Goal: Ask a question

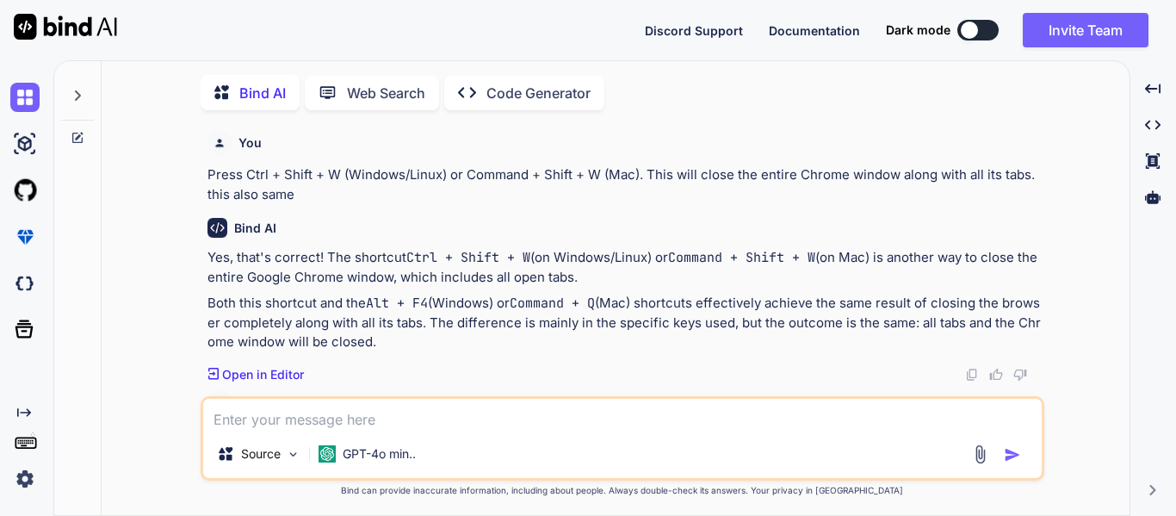
scroll to position [3429, 0]
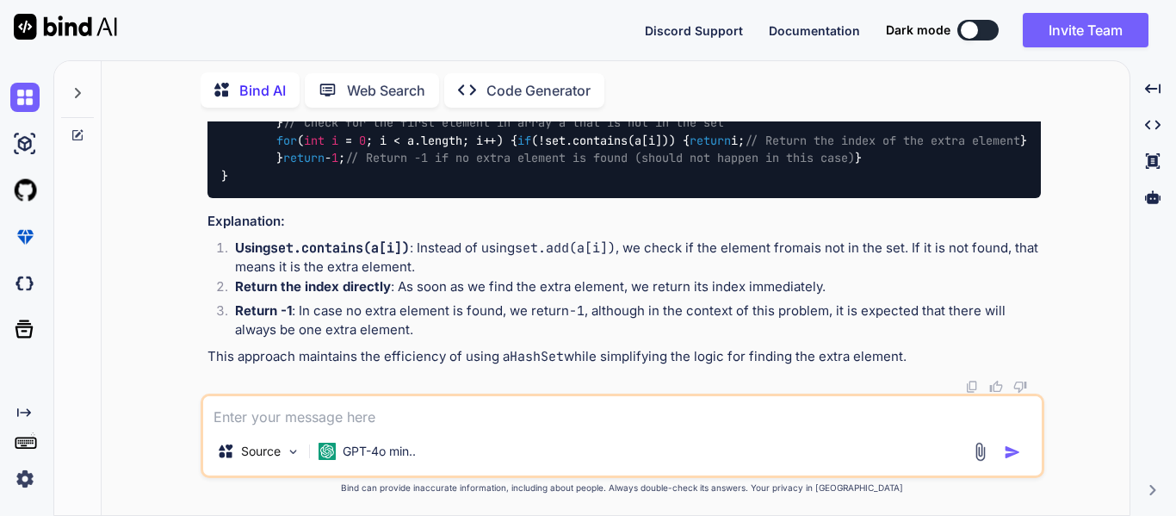
type textarea "a"
type textarea "x"
type textarea "ar"
type textarea "x"
type textarea "arr"
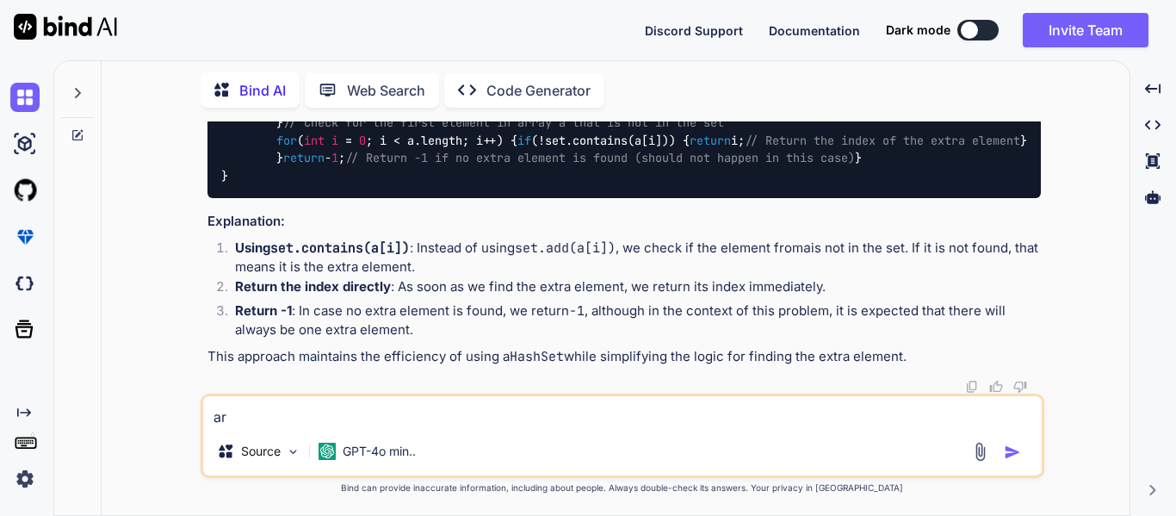
type textarea "x"
type textarea "ar"
type textarea "x"
type textarea "a"
type textarea "x"
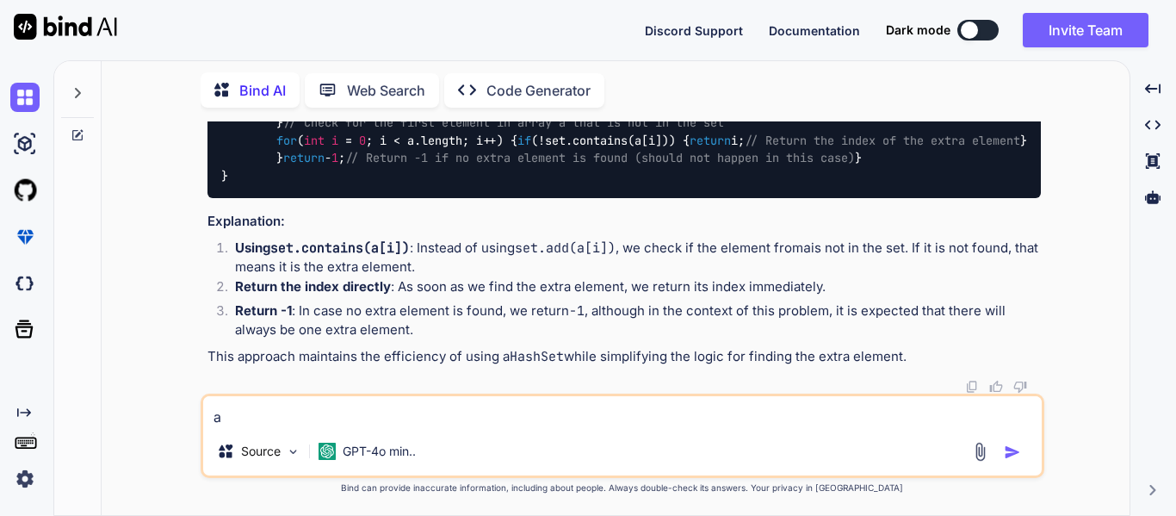
type textarea "x"
type textarea "a"
type textarea "x"
type textarea "ar"
type textarea "x"
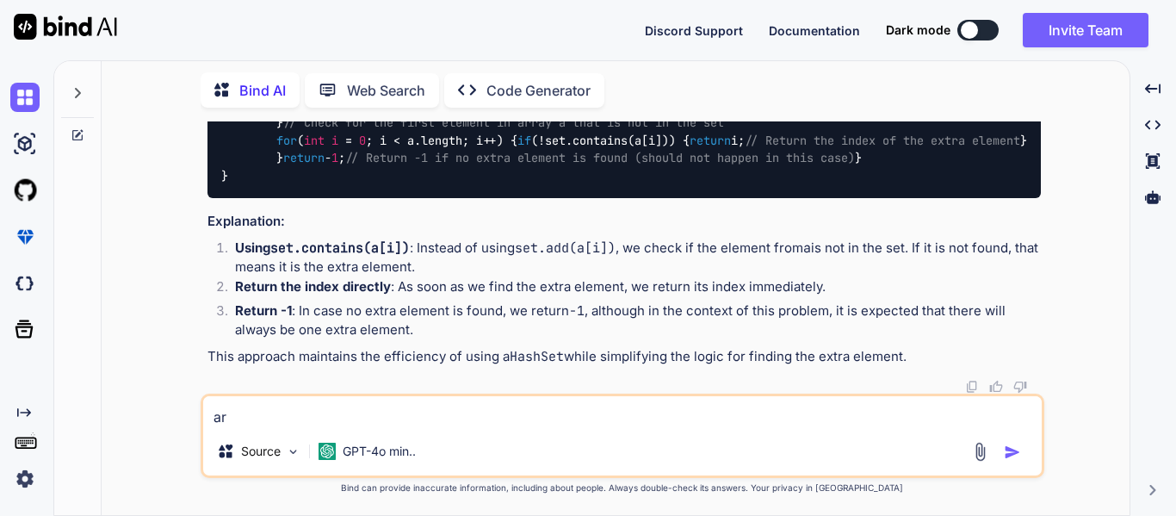
type textarea "arr"
type textarea "x"
type textarea "arr."
type textarea "x"
type textarea "arr.a"
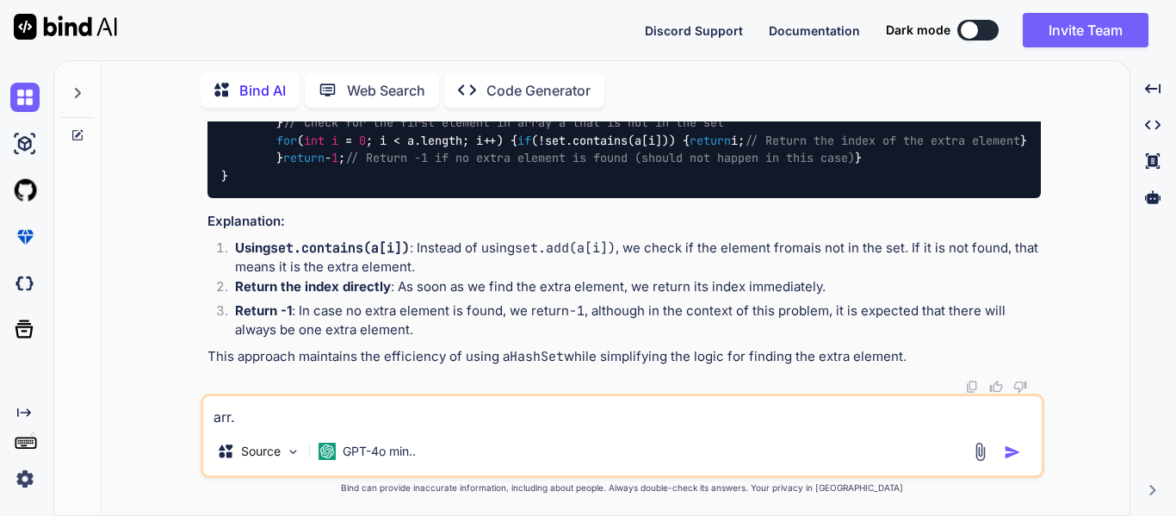
type textarea "x"
type textarea "[DOMAIN_NAME]"
type textarea "x"
type textarea "arr.add"
type textarea "x"
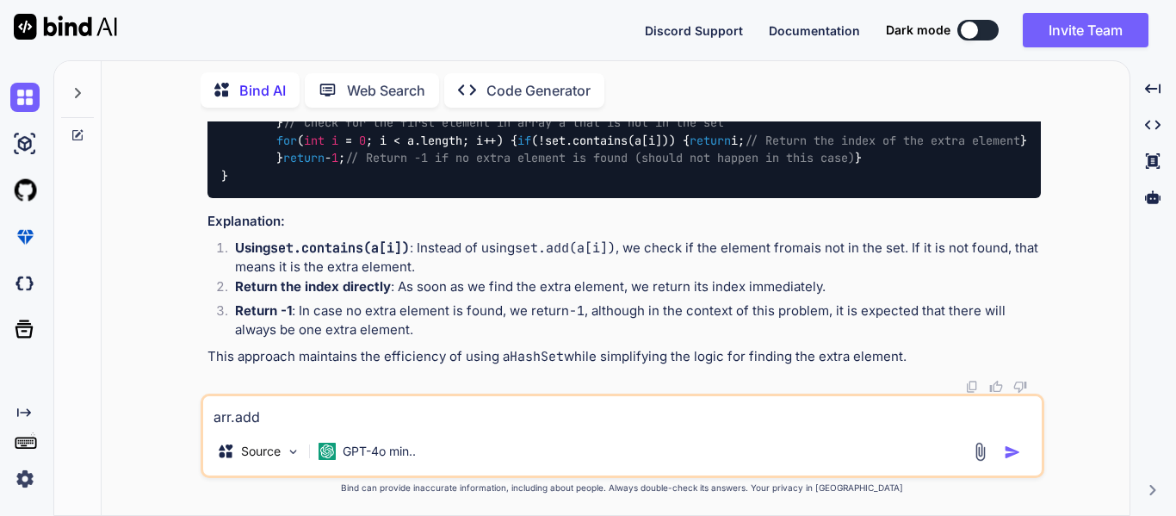
type textarea "arr.add("
type textarea "x"
type textarea "arr.add()"
type textarea "x"
type textarea "arr.add();"
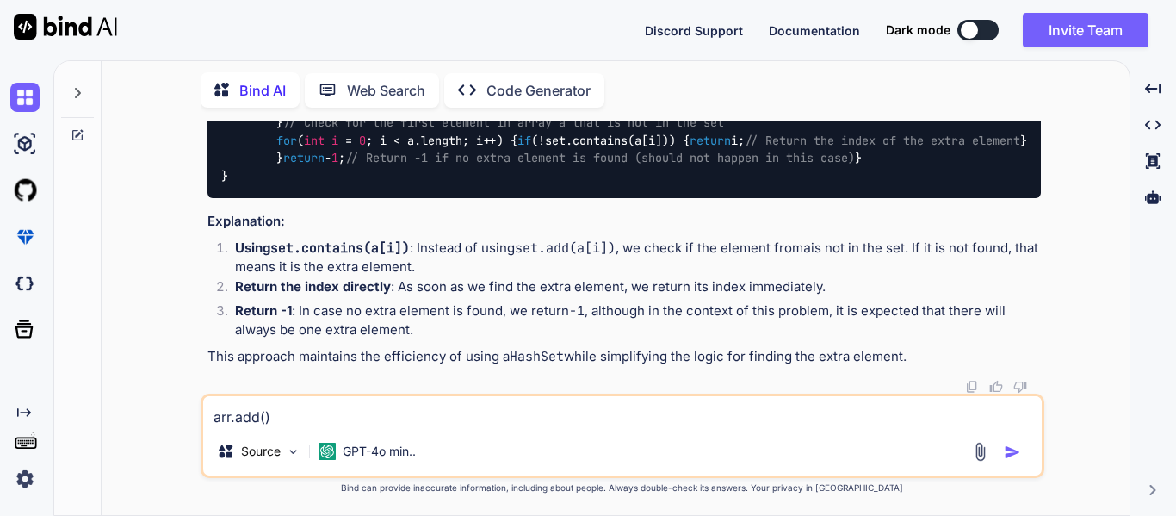
type textarea "x"
drag, startPoint x: 282, startPoint y: 427, endPoint x: 300, endPoint y: 421, distance: 19.1
click at [300, 421] on textarea "arr.add();" at bounding box center [622, 411] width 838 height 31
type textarea "arr.add();"
type textarea "x"
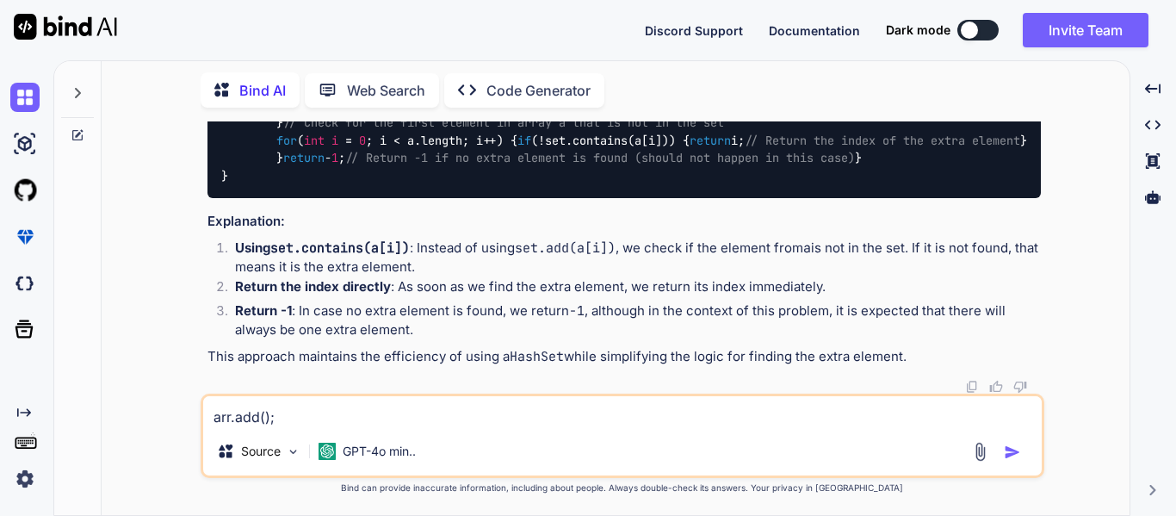
type textarea "arr.add(); i"
type textarea "x"
type textarea "arr.add(); is"
type textarea "x"
type textarea "arr.add(); is"
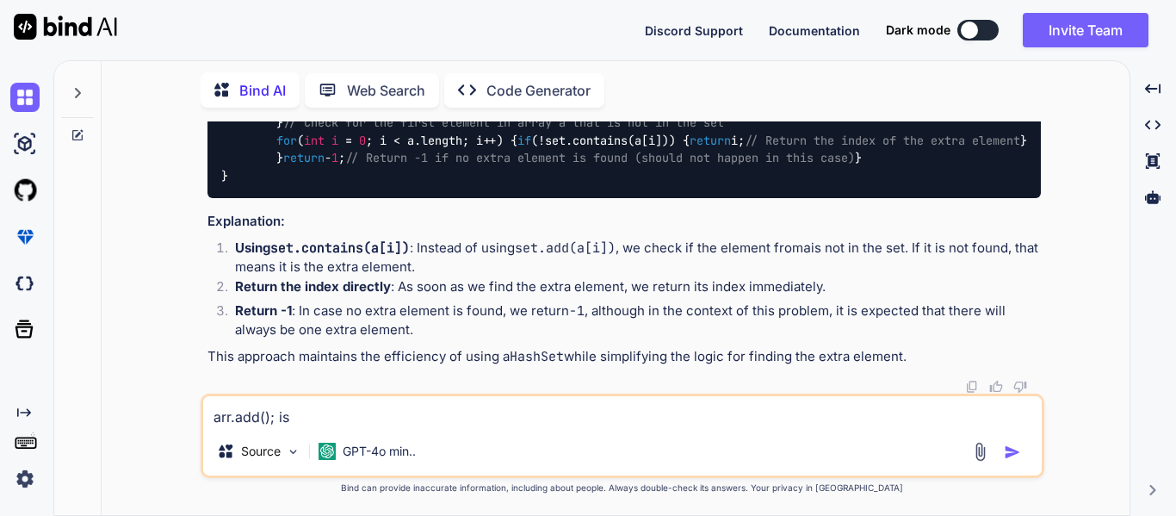
type textarea "x"
type textarea "arr.add(); is r"
type textarea "x"
type textarea "arr.add(); is ri"
type textarea "x"
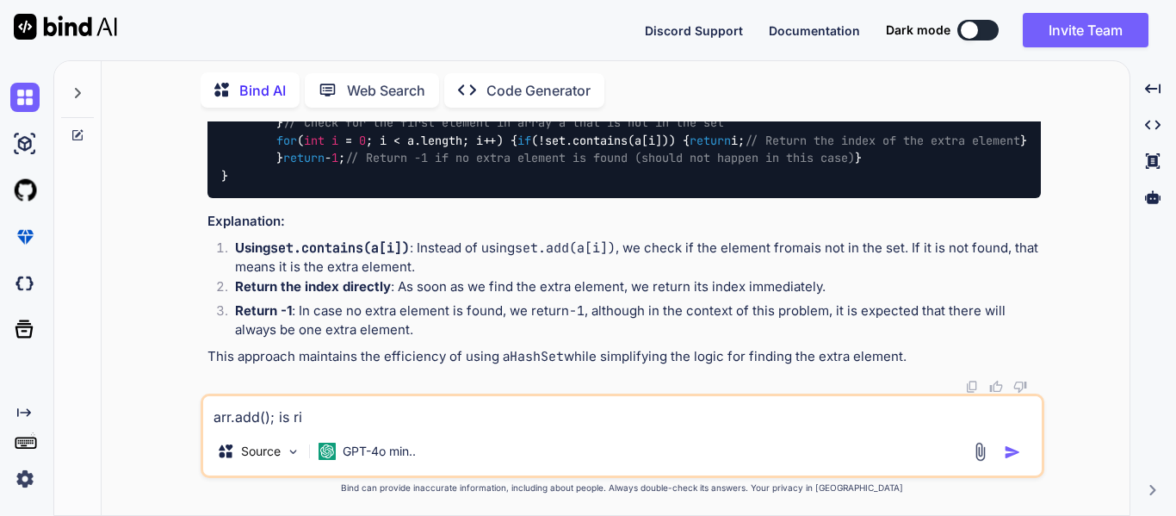
type textarea "arr.add(); is rig"
type textarea "x"
type textarea "arr.add(); is righ"
type textarea "x"
type textarea "arr.add(); is right"
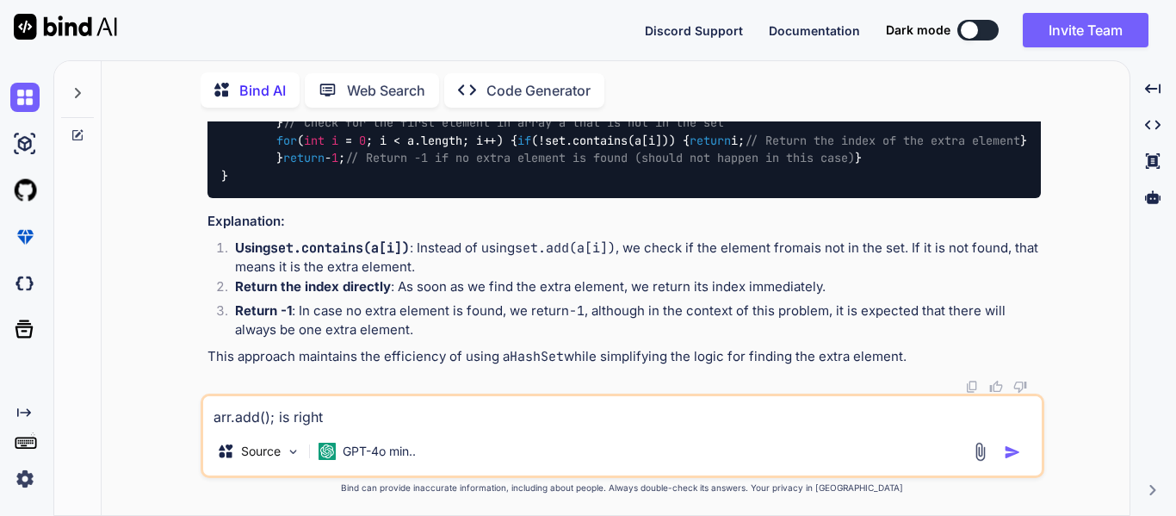
type textarea "x"
type textarea "arr.add(); is right"
type textarea "x"
type textarea "arr.add(); is right f"
type textarea "x"
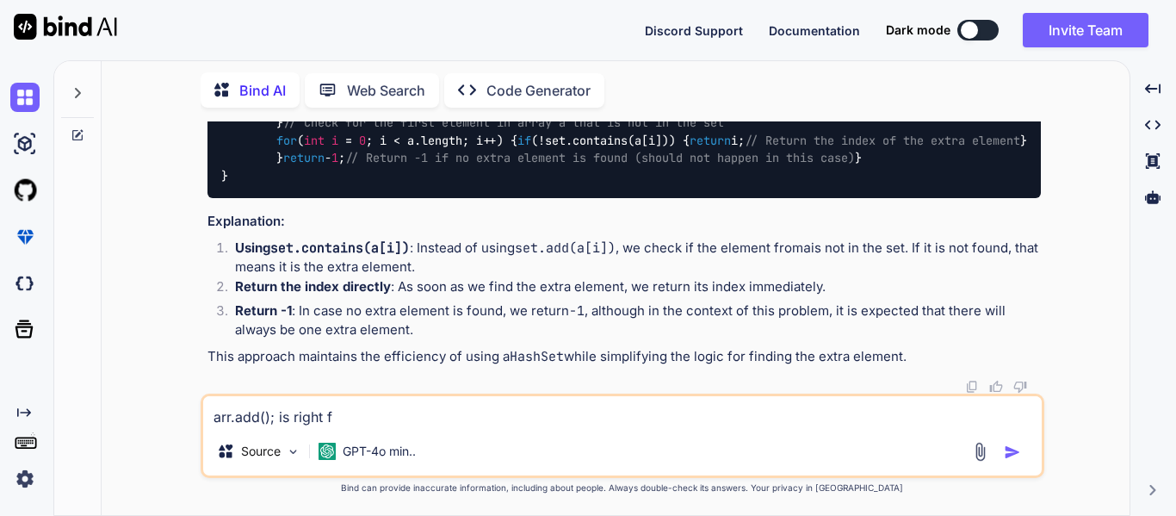
type textarea "arr.add(); is right fo"
type textarea "x"
type textarea "arr.add(); is right for"
type textarea "x"
type textarea "arr.add(); is right for"
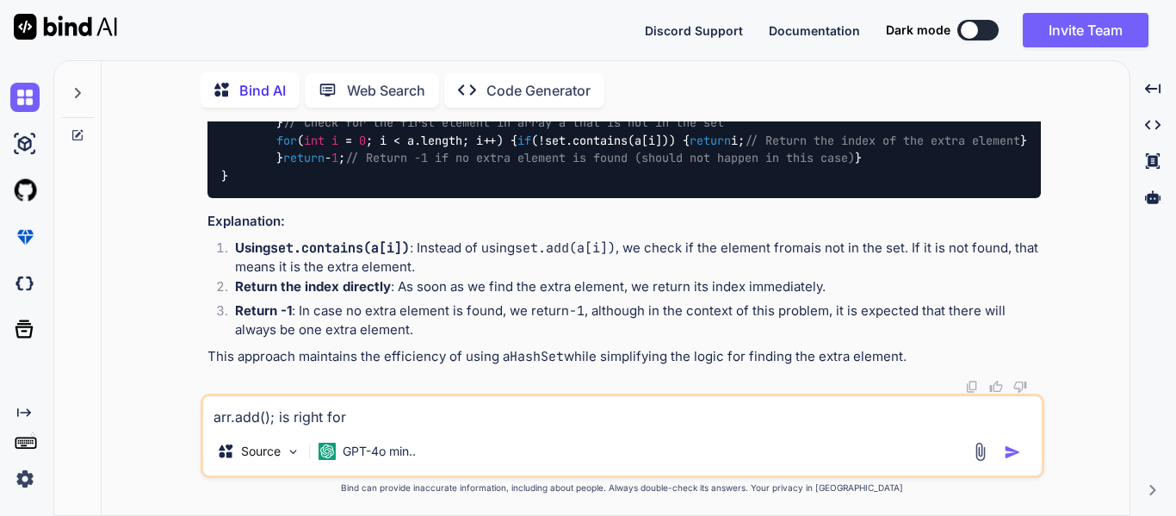
type textarea "x"
type textarea "arr.add(); is right for a"
type textarea "x"
type textarea "arr.add(); is right for ad"
type textarea "x"
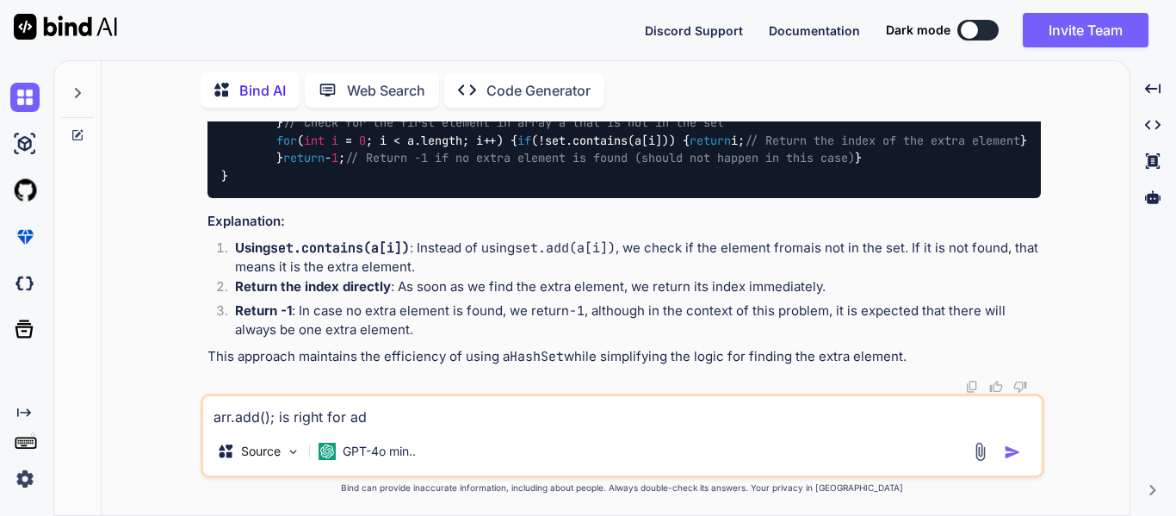
type textarea "arr.add(); is right for add"
type textarea "x"
type textarea "arr.add(); is right for addi"
type textarea "x"
type textarea "arr.add(); is right for addin"
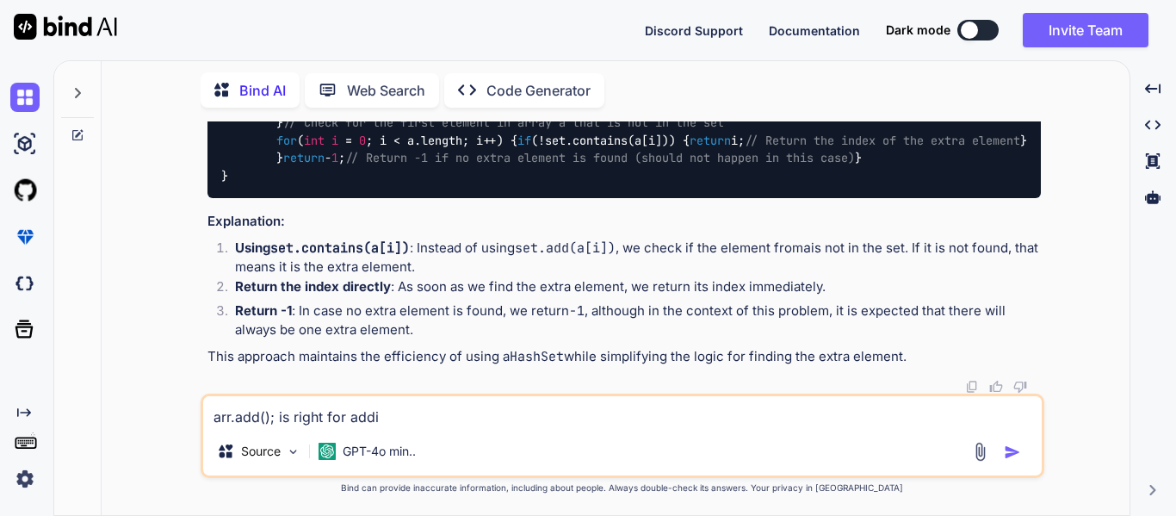
type textarea "x"
type textarea "arr.add(); is right for adding"
type textarea "x"
type textarea "arr.add(); is right for adding"
type textarea "x"
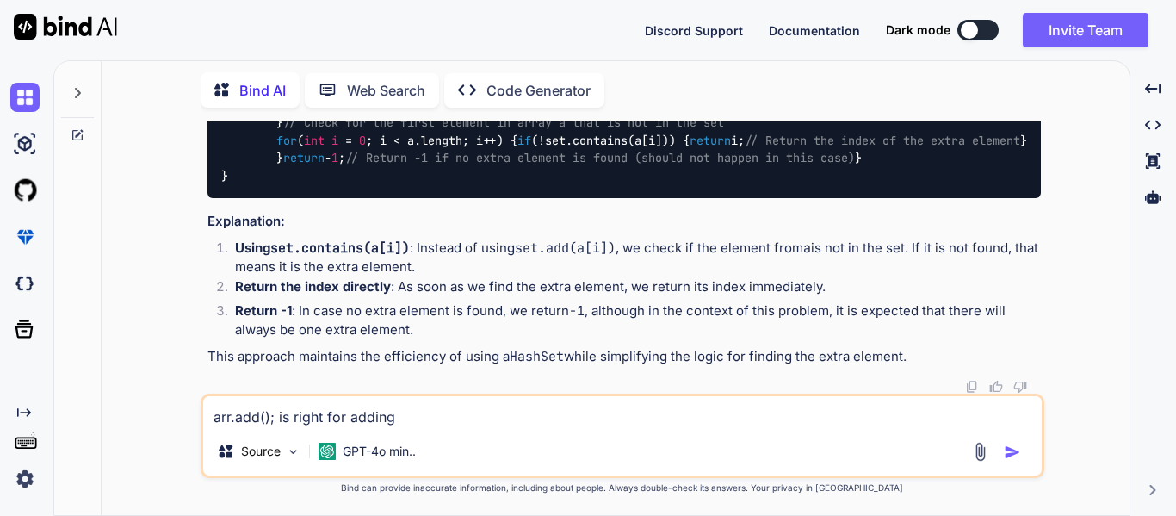
type textarea "arr.add(); is right for adding t"
type textarea "x"
type textarea "arr.add(); is right for adding th"
type textarea "x"
type textarea "arr.add(); is right for adding the"
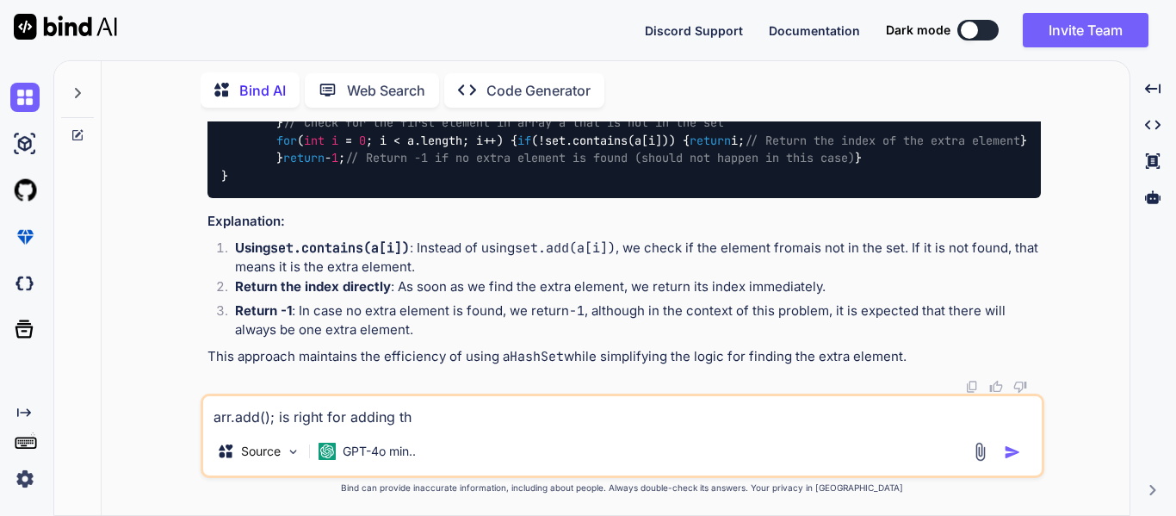
type textarea "x"
type textarea "arr.add(); is right for adding the"
type textarea "x"
type textarea "arr.add(); is right for adding the e"
type textarea "x"
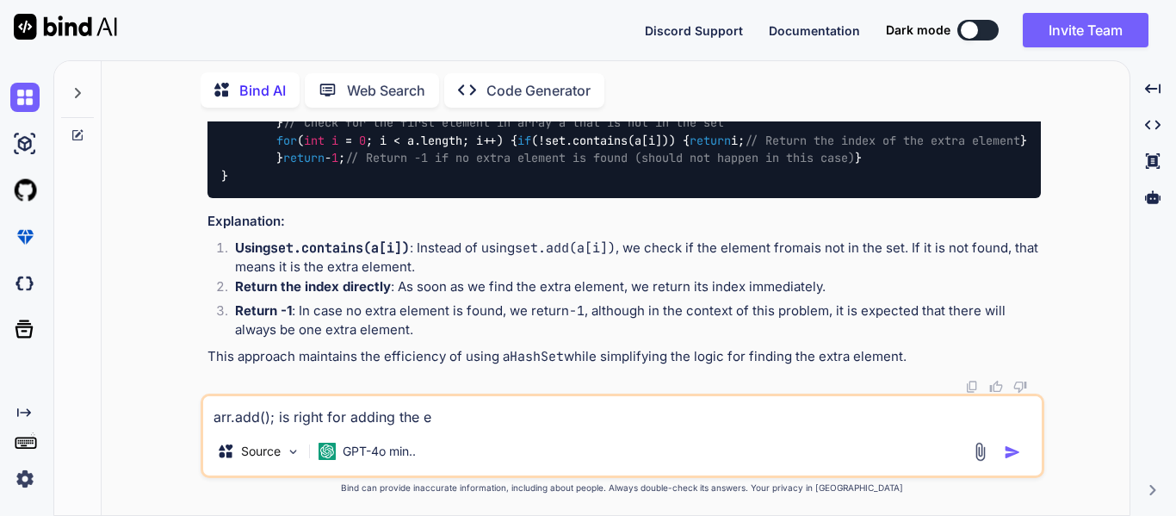
type textarea "arr.add(); is right for adding the el"
type textarea "x"
type textarea "arr.add(); is right for adding the ele"
type textarea "x"
type textarea "arr.add(); is right for adding the elem"
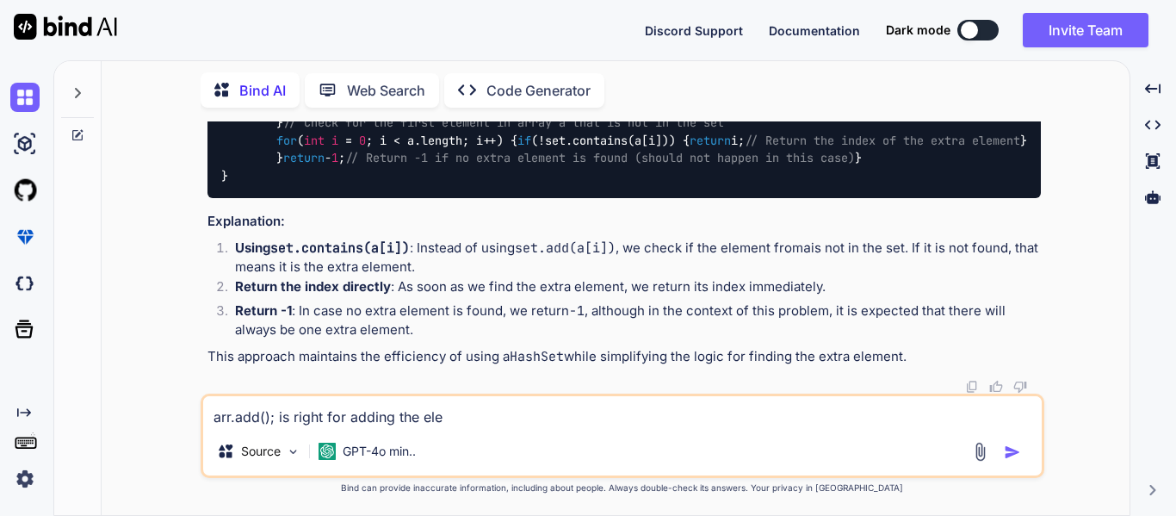
type textarea "x"
type textarea "arr.add(); is right for adding the eleme"
type textarea "x"
type textarea "arr.add(); is right for adding the elemem"
type textarea "x"
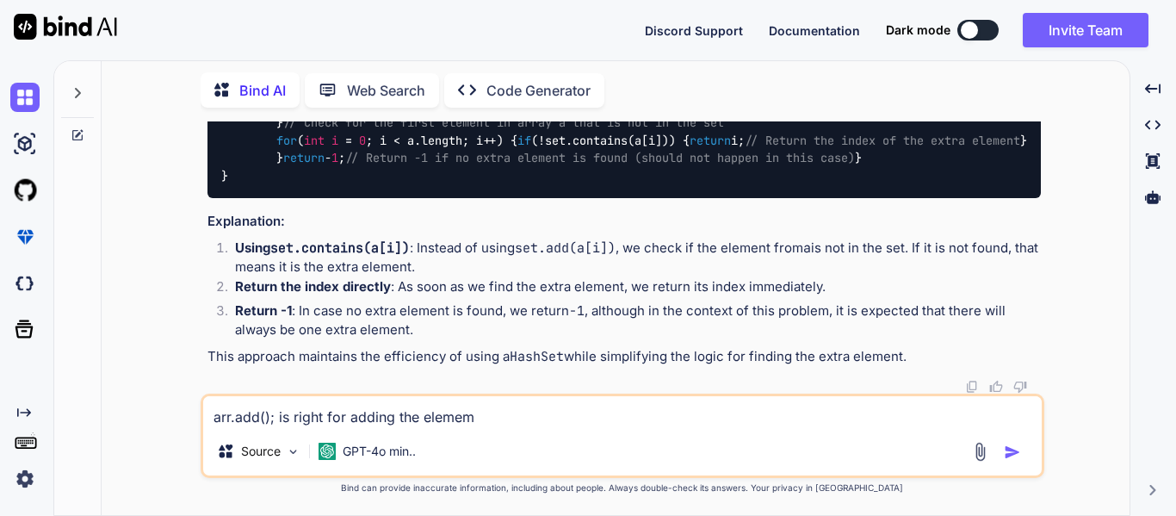
type textarea "arr.add(); is right for adding the elememt"
type textarea "x"
type textarea "arr.add(); is right for adding the elememth"
type textarea "x"
type textarea "arr.add(); is right for adding the elememth"
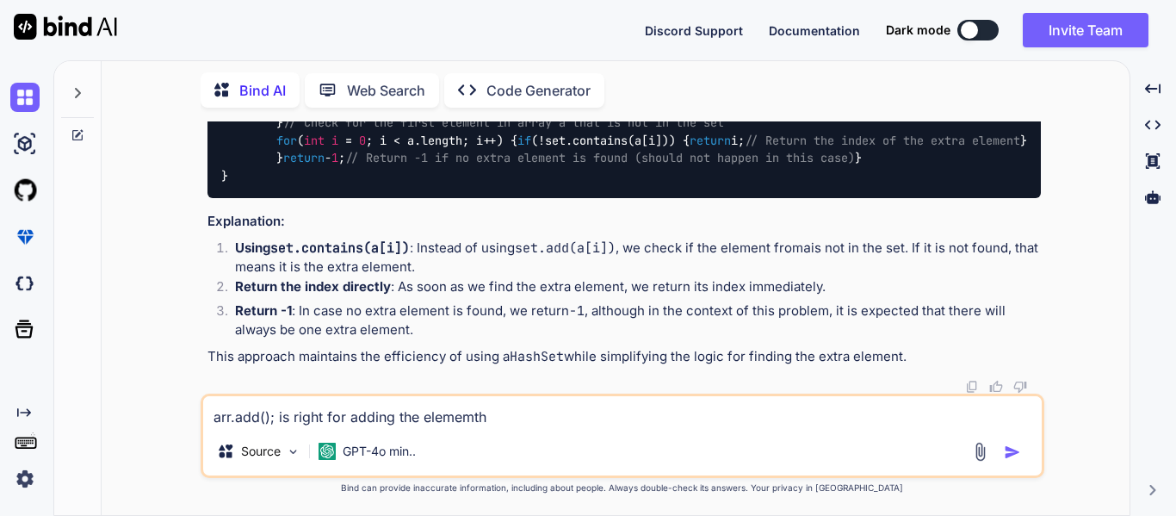
type textarea "x"
type textarea "arr.add(); is right for adding the elememth i"
type textarea "x"
type textarea "arr.add(); is right for adding the elememth in"
type textarea "x"
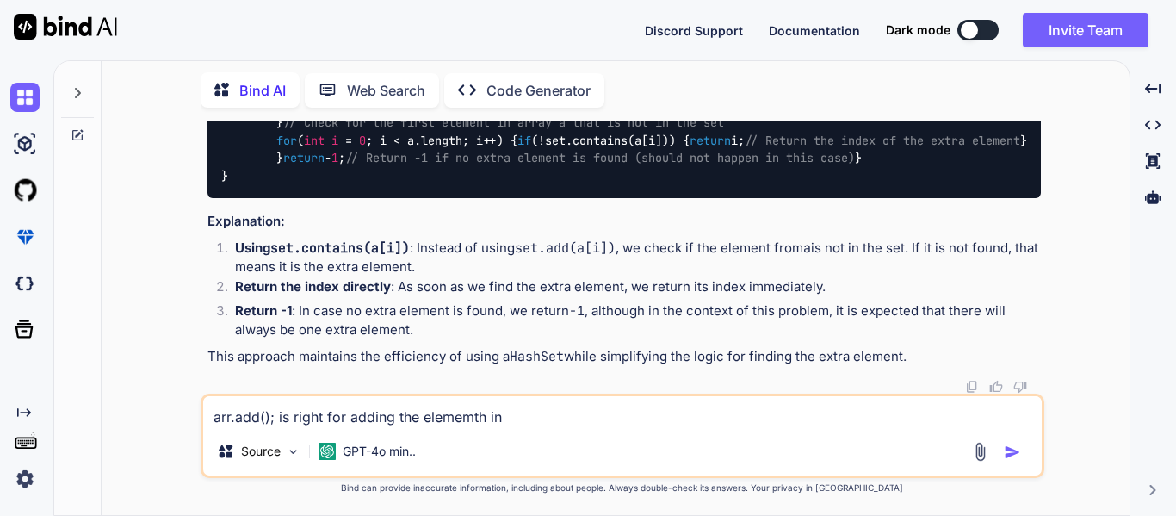
type textarea "arr.add(); is right for adding the elememth in"
type textarea "x"
type textarea "arr.add(); is right for adding the elememth in h"
type textarea "x"
type textarea "arr.add(); is right for adding the elememth in ht"
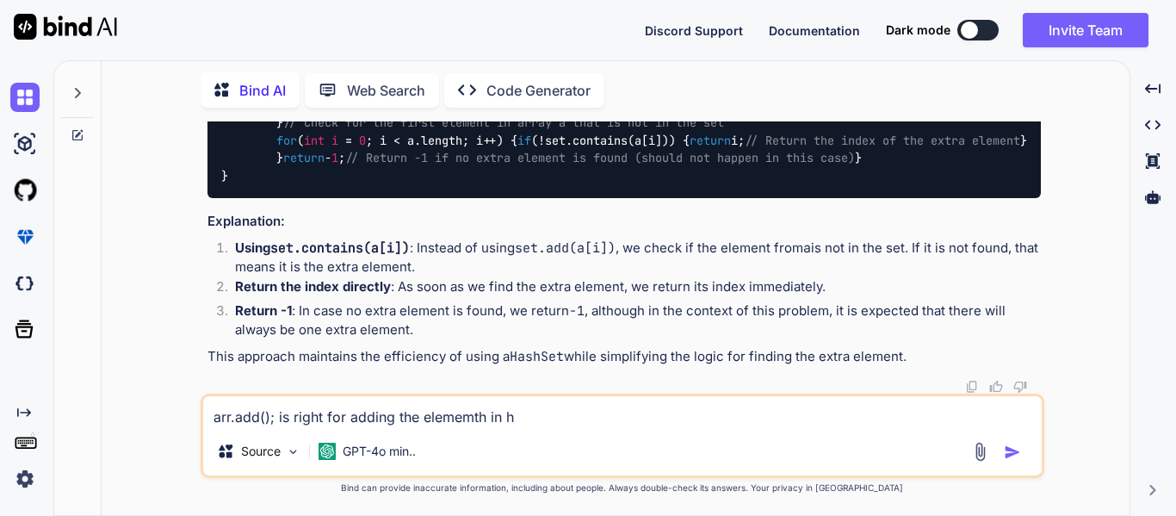
type textarea "x"
type textarea "arr.add(); is right for adding the elememth in h"
type textarea "x"
type textarea "arr.add(); is right for adding the elememth in"
type textarea "x"
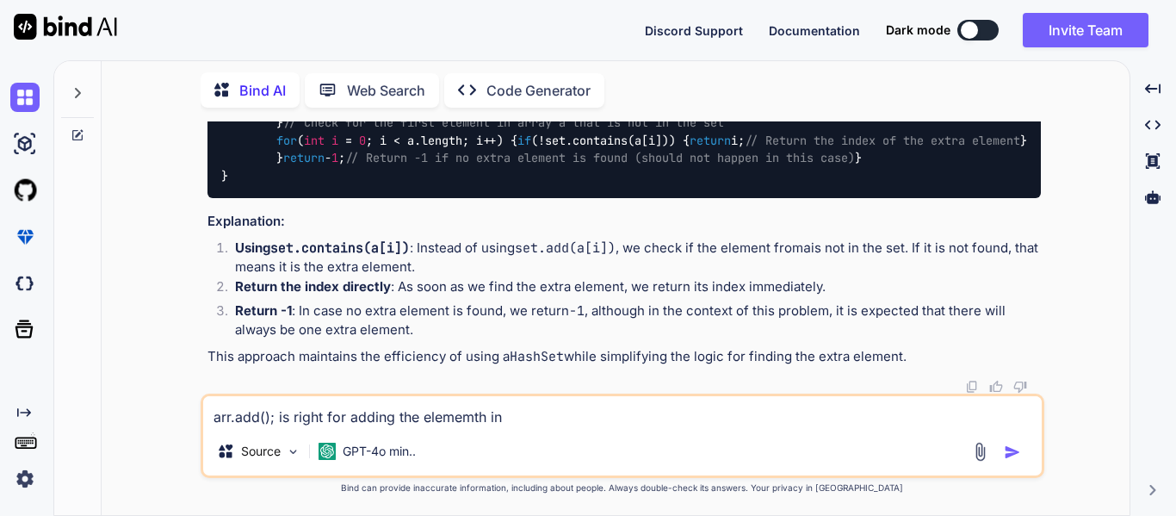
type textarea "arr.add(); is right for adding the elememth in t"
type textarea "x"
type textarea "arr.add(); is right for adding the elememth in th"
type textarea "x"
type textarea "arr.add(); is right for adding the elememth in the"
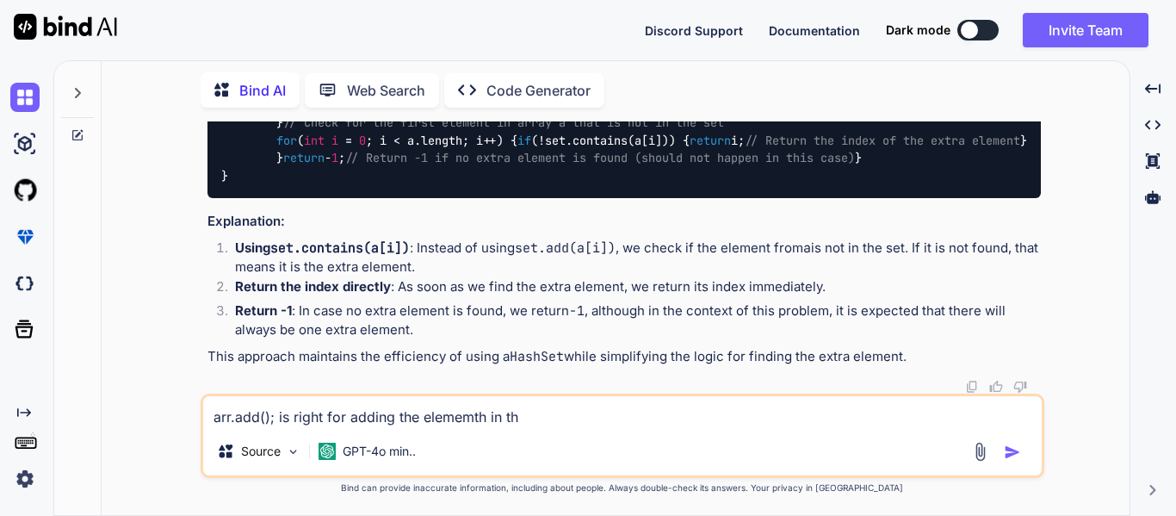
type textarea "x"
type textarea "arr.add(); is right for adding the elememth in the"
type textarea "x"
type textarea "arr.add(); is right for adding the elememth in the a"
type textarea "x"
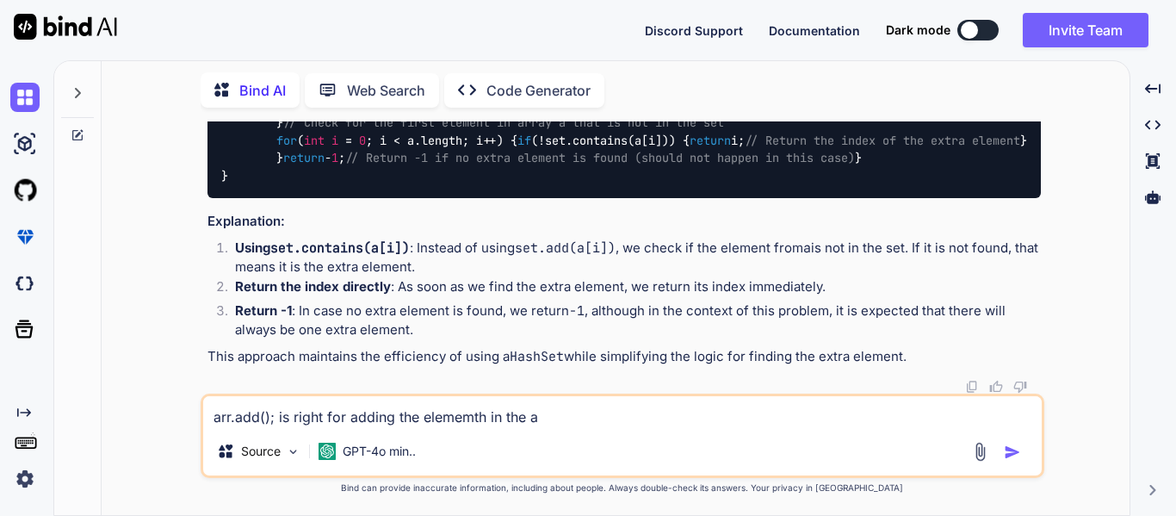
type textarea "arr.add(); is right for adding the elememth in the ar"
type textarea "x"
type textarea "arr.add(); is right for adding the elememth in the arr"
type textarea "x"
type textarea "arr.add(); is right for adding the elememth in the arra"
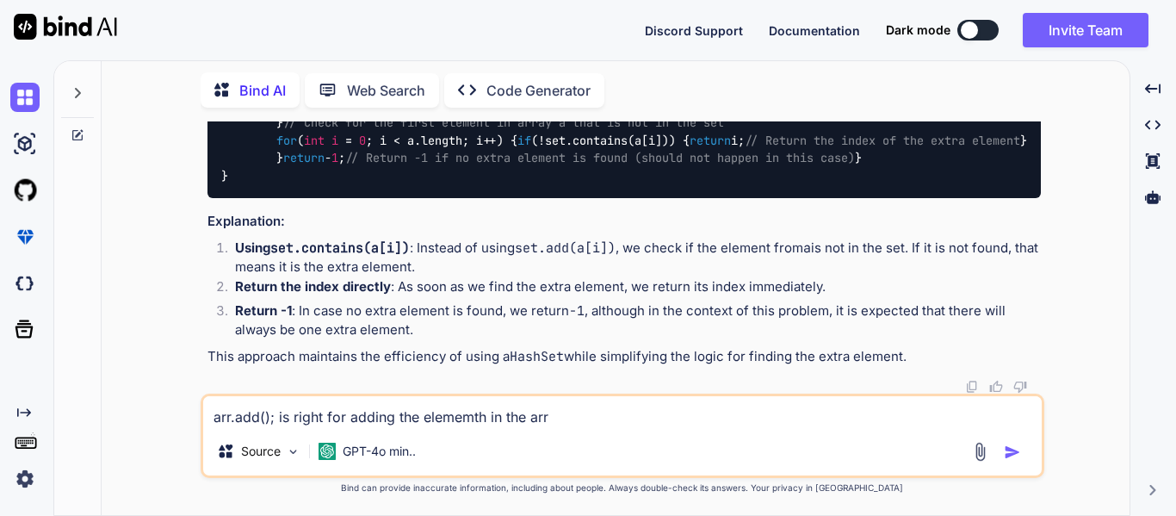
type textarea "x"
type textarea "arr.add(); is right for adding the elememth in the array"
type textarea "x"
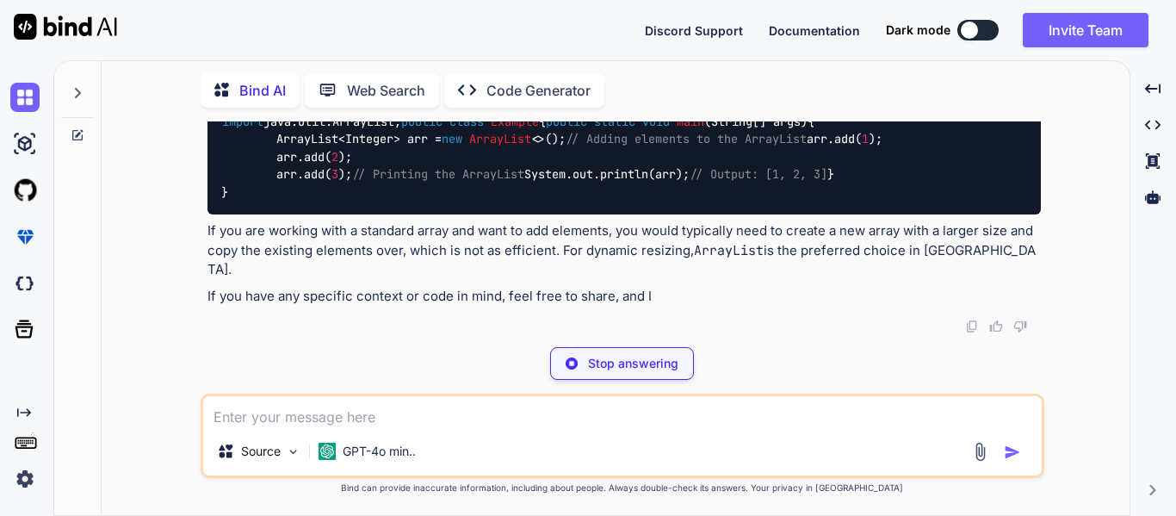
scroll to position [5492, 0]
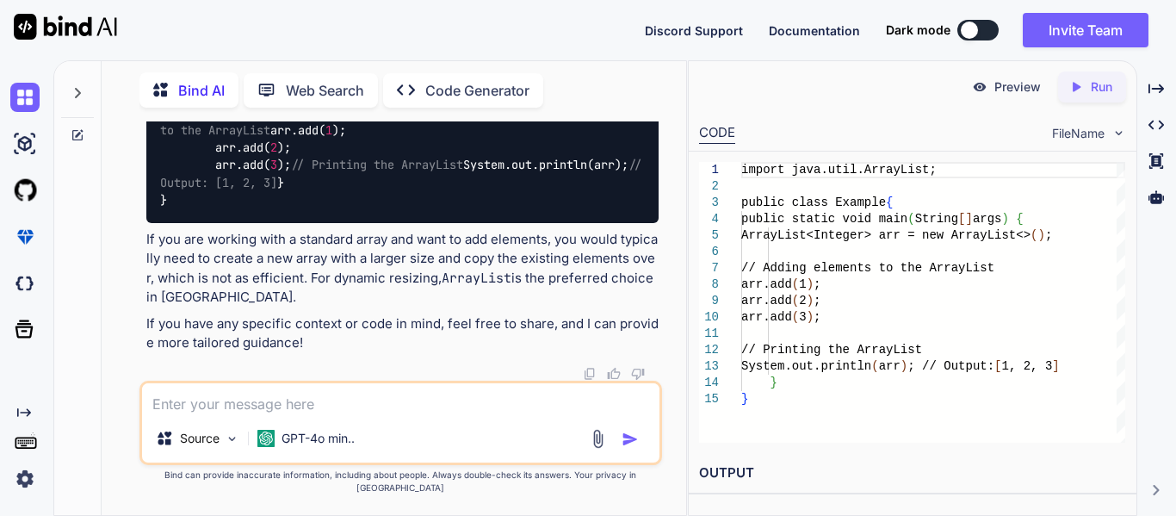
type textarea "x"
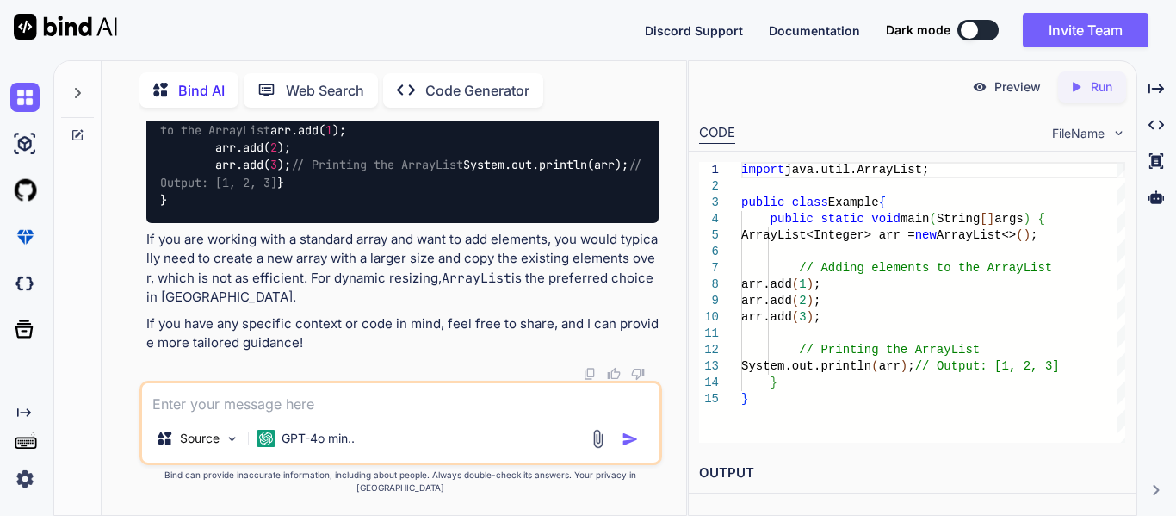
scroll to position [5516, 0]
click at [201, 404] on textarea at bounding box center [400, 398] width 517 height 31
type textarea "f"
type textarea "x"
type textarea "fo"
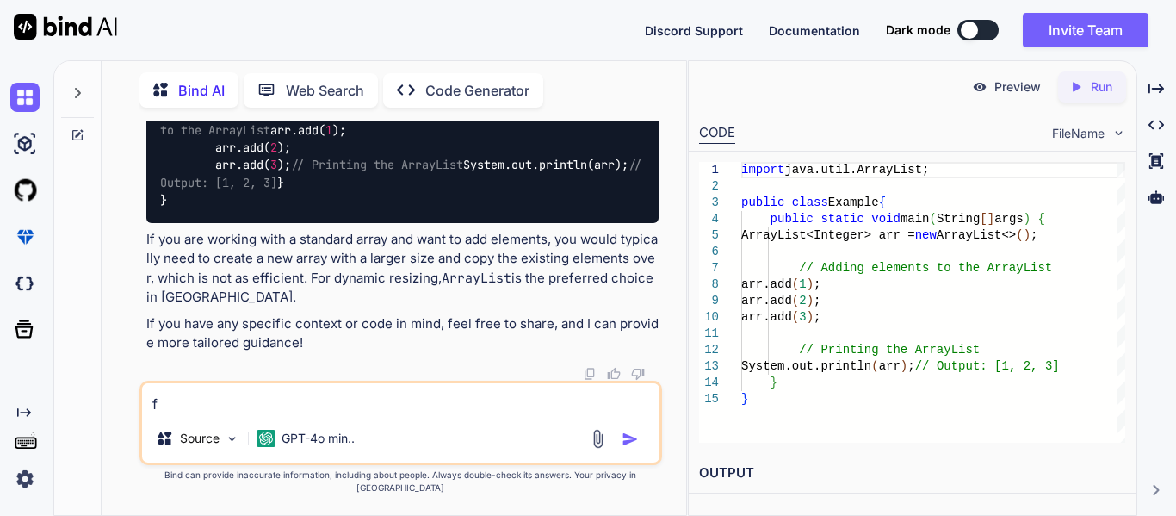
type textarea "x"
type textarea "for"
type textarea "x"
type textarea "for"
type textarea "x"
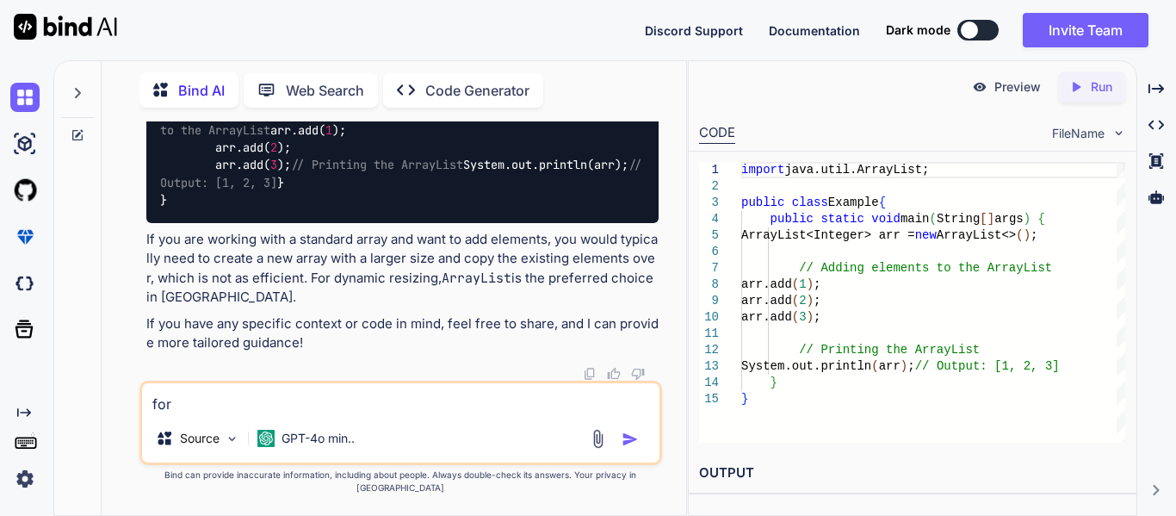
type textarea "for a"
type textarea "x"
type textarea "for ad"
type textarea "x"
type textarea "for add"
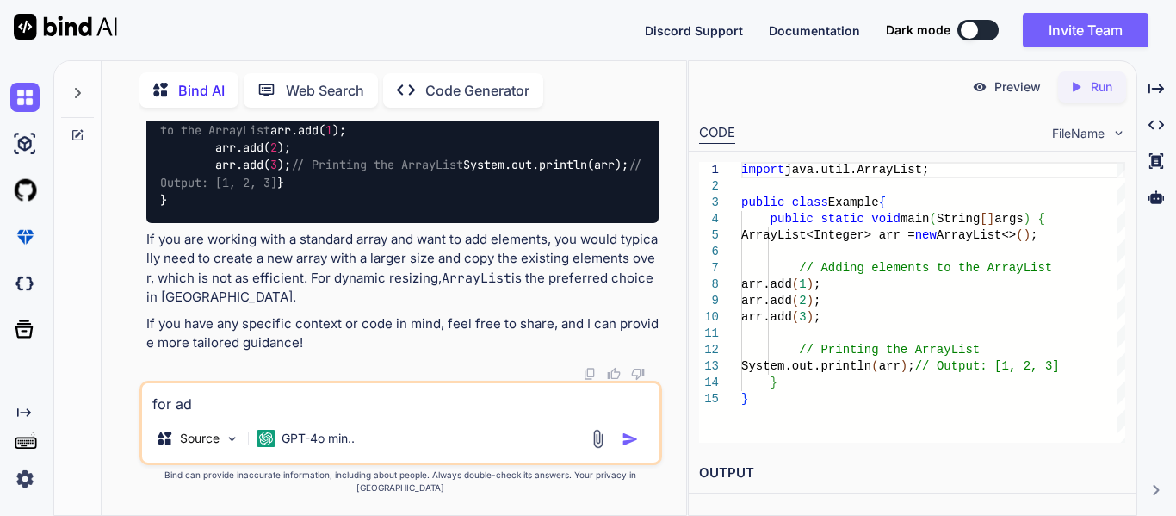
type textarea "x"
type textarea "for addi"
type textarea "x"
type textarea "for addin"
type textarea "x"
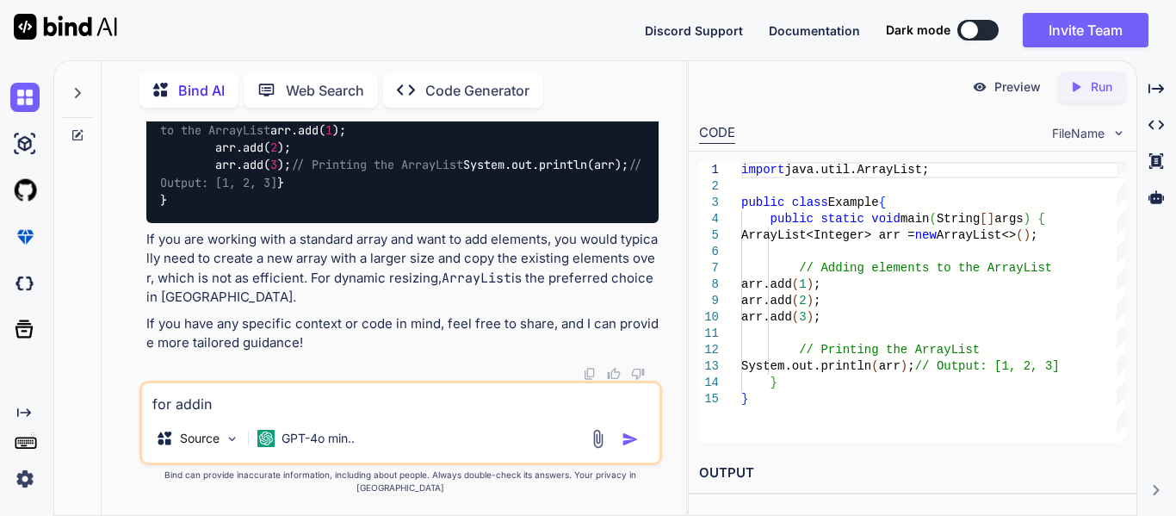
type textarea "for addin"
type textarea "x"
type textarea "for addin g"
type textarea "x"
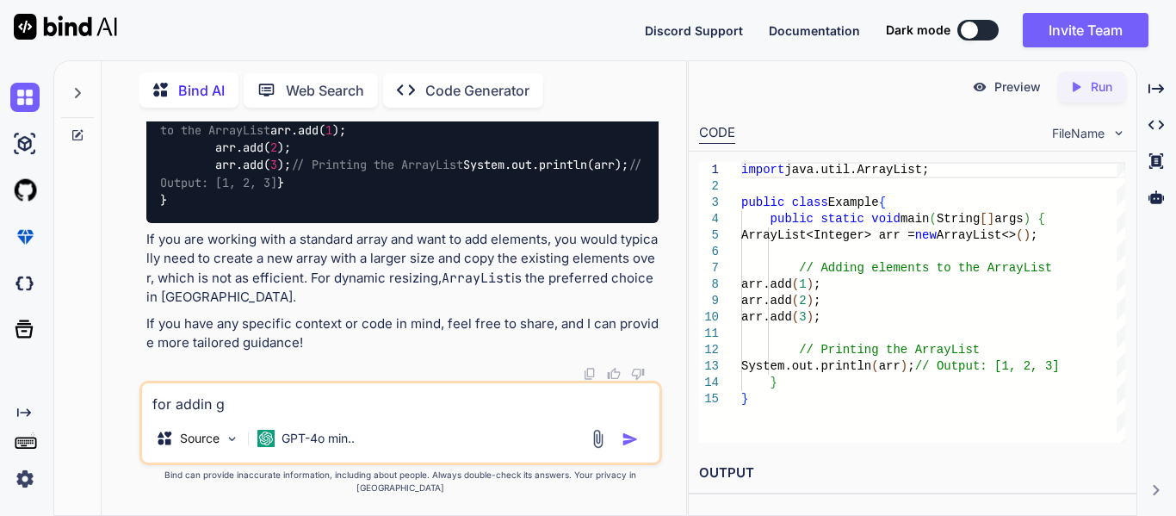
type textarea "for addin g"
drag, startPoint x: 238, startPoint y: 431, endPoint x: 133, endPoint y: 411, distance: 106.8
click at [133, 411] on div "You Press Ctrl + Shift + W (Windows/Linux) or Command + Shift + W (Mac). This w…" at bounding box center [400, 317] width 571 height 393
click at [276, 411] on textarea "for addin g" at bounding box center [400, 398] width 517 height 31
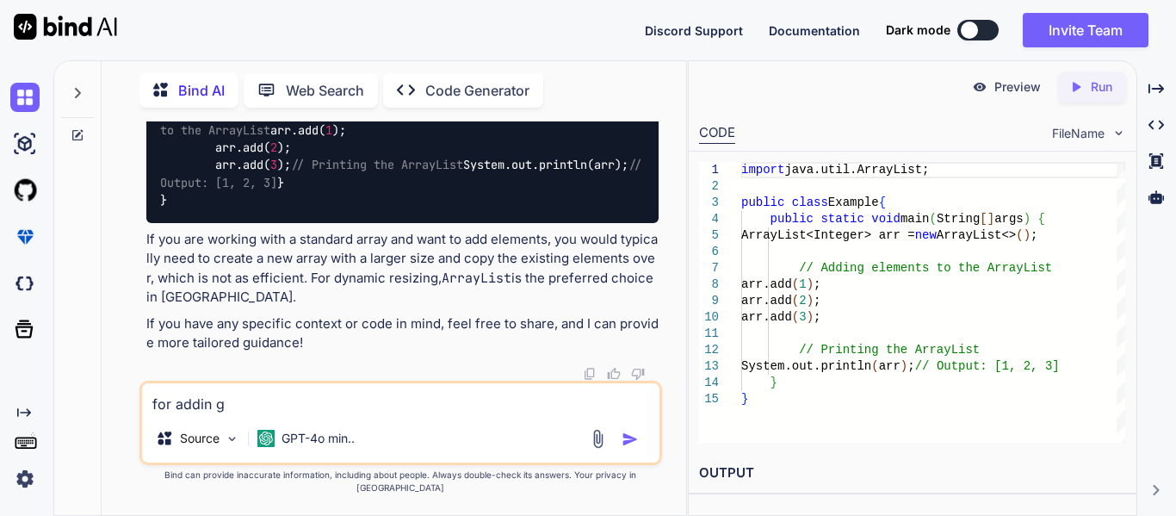
drag, startPoint x: 276, startPoint y: 411, endPoint x: 118, endPoint y: 398, distance: 159.0
click at [118, 398] on div "You Press Ctrl + Shift + W (Windows/Linux) or Command + Shift + W (Mac). This w…" at bounding box center [400, 317] width 571 height 393
type textarea "x"
paste textarea "[1, 2, 3, 4, 5, 6, 7, 8, 9, 10]"
type textarea "[1, 2, 3, 4, 5, 6, 7, 8, 9, 10]"
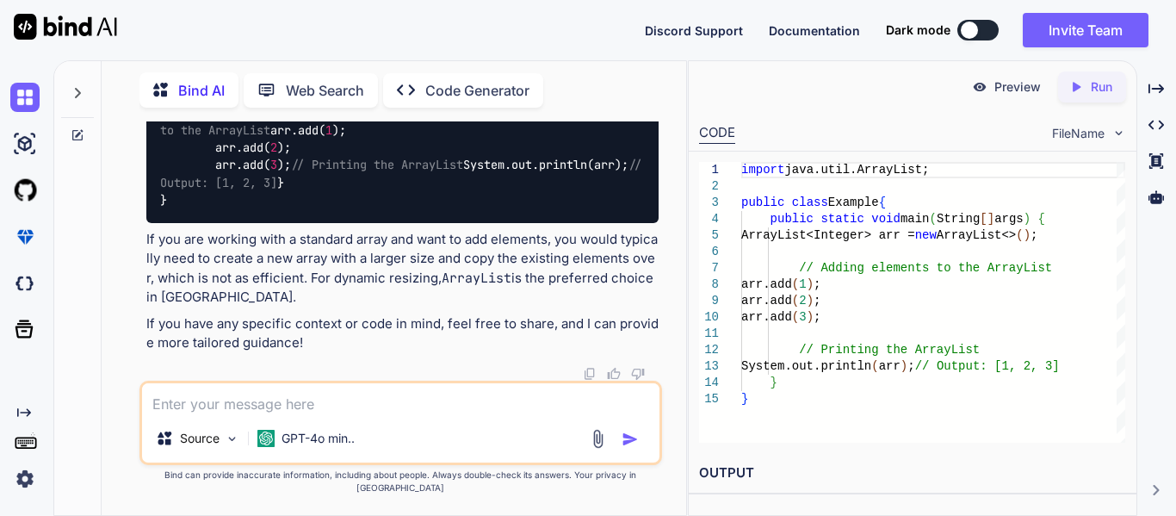
type textarea "x"
type textarea "[1, 2, 3, 4, 5, 6, 7, 8, 9, 10]"
type textarea "x"
type textarea "[1, 2, 3, 4, 5, 6, 7, 8, 9, 10] i"
type textarea "x"
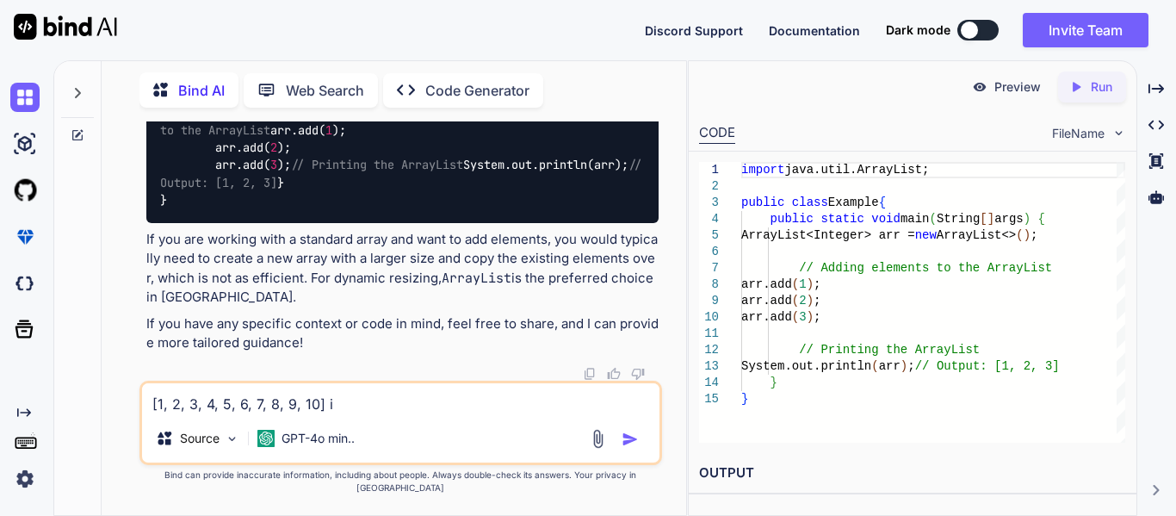
type textarea "[1, 2, 3, 4, 5, 6, 7, 8, 9, 10] i"
type textarea "x"
type textarea "[1, 2, 3, 4, 5, 6, 7, 8, 9, 10] i w"
type textarea "x"
type textarea "[1, 2, 3, 4, 5, 6, 7, 8, 9, 10] i wa"
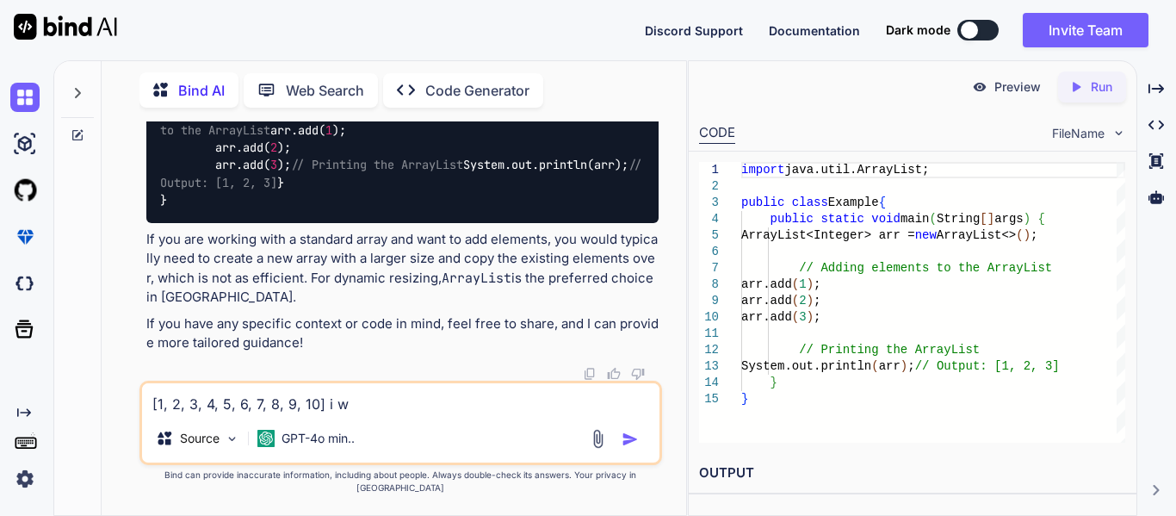
type textarea "x"
type textarea "[1, 2, 3, 4, 5, 6, 7, 8, 9, 10] i wan"
type textarea "x"
type textarea "[1, 2, 3, 4, 5, 6, 7, 8, 9, 10] i want"
type textarea "x"
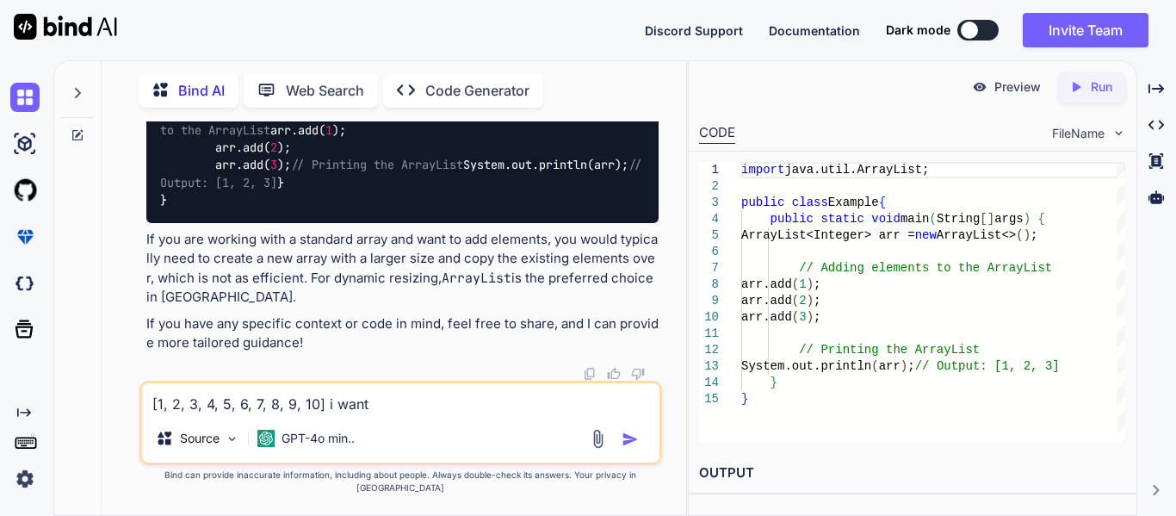
type textarea "[1, 2, 3, 4, 5, 6, 7, 8, 9, 10] i want"
type textarea "x"
type textarea "[1, 2, 3, 4, 5, 6, 7, 8, 9, 10] i want t"
type textarea "x"
type textarea "[1, 2, 3, 4, 5, 6, 7, 8, 9, 10] i want to"
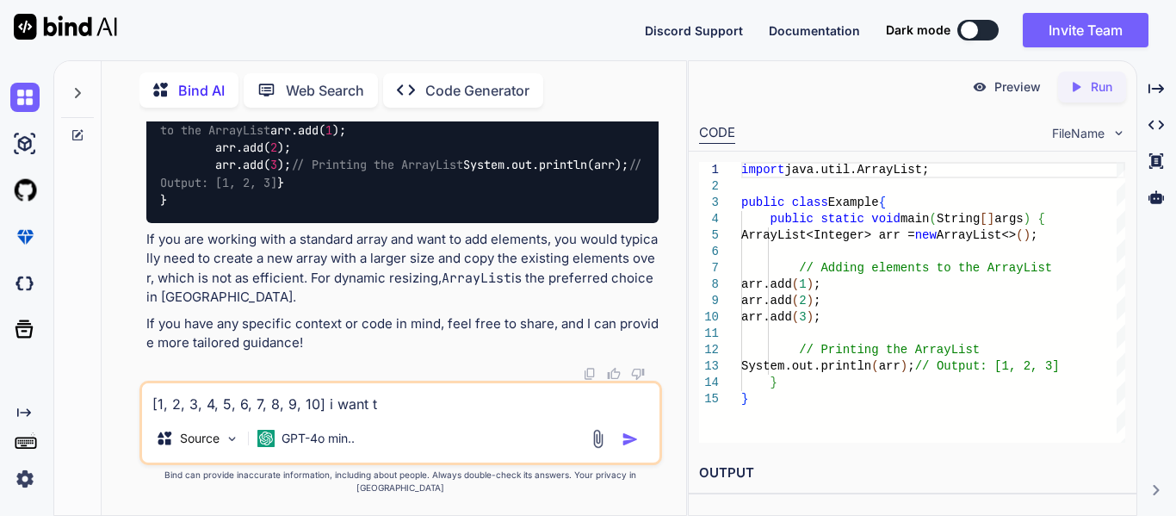
type textarea "x"
type textarea "[1, 2, 3, 4, 5, 6, 7, 8, 9, 10] i want to"
type textarea "x"
type textarea "[1, 2, 3, 4, 5, 6, 7, 8, 9, 10] i want to g"
type textarea "x"
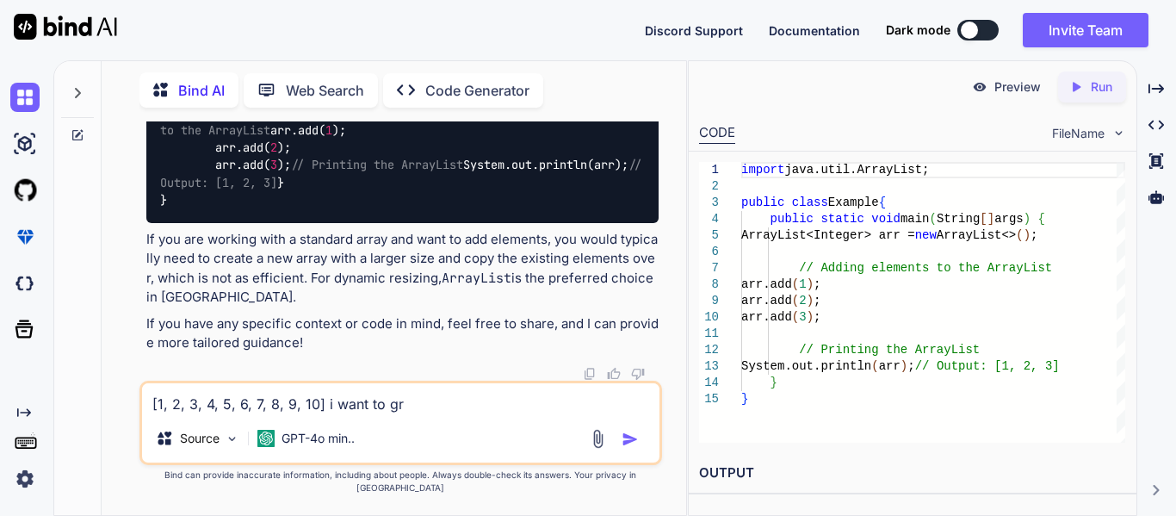
type textarea "[1, 2, 3, 4, 5, 6, 7, 8, 9, 10] i want to gre"
type textarea "x"
type textarea "[1, 2, 3, 4, 5, 6, 7, 8, 9, 10] i want to gret"
type textarea "x"
type textarea "[1, 2, 3, 4, 5, 6, 7, 8, 9, 10] i want to gret"
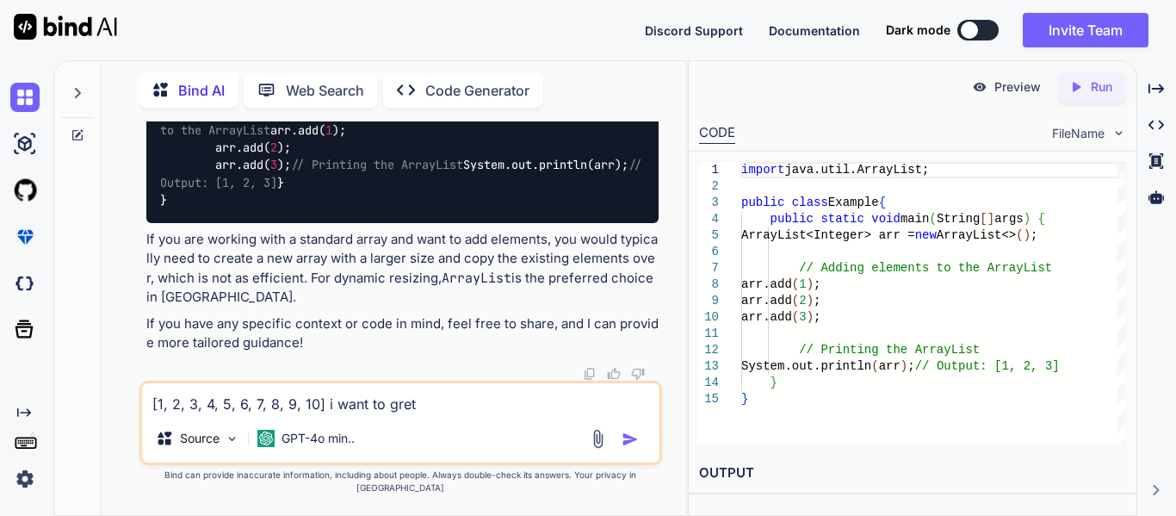
type textarea "x"
type textarea "[1, 2, 3, 4, 5, 6, 7, 8, 9, 10] i want to gret"
type textarea "x"
type textarea "[1, 2, 3, 4, 5, 6, 7, 8, 9, 10] i want to gre"
type textarea "x"
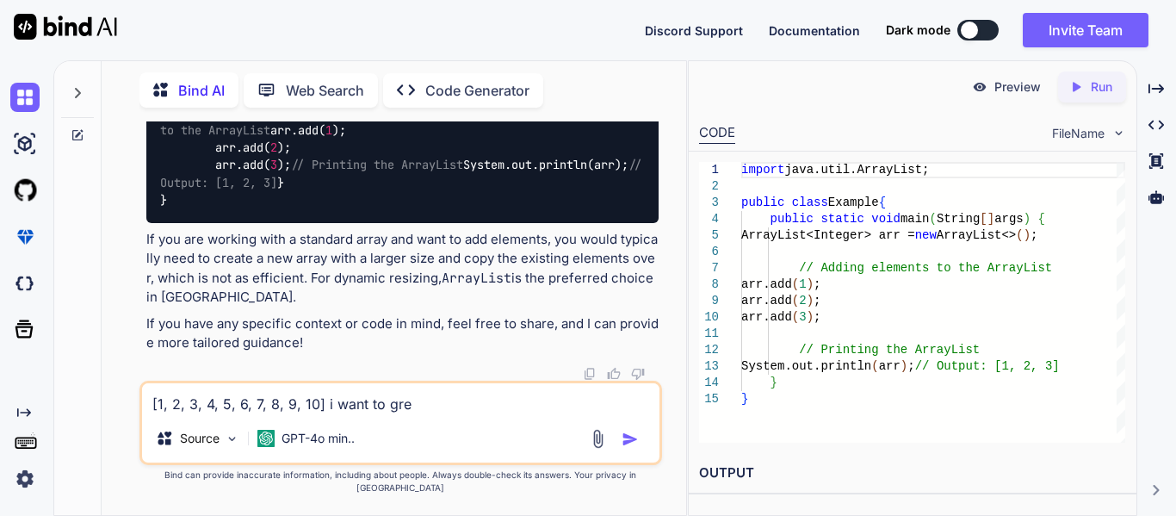
type textarea "[1, 2, 3, 4, 5, 6, 7, 8, 9, 10] i want to gr"
type textarea "x"
type textarea "[1, 2, 3, 4, 5, 6, 7, 8, 9, 10] i want to g"
type textarea "x"
type textarea "[1, 2, 3, 4, 5, 6, 7, 8, 9, 10] i want to ge"
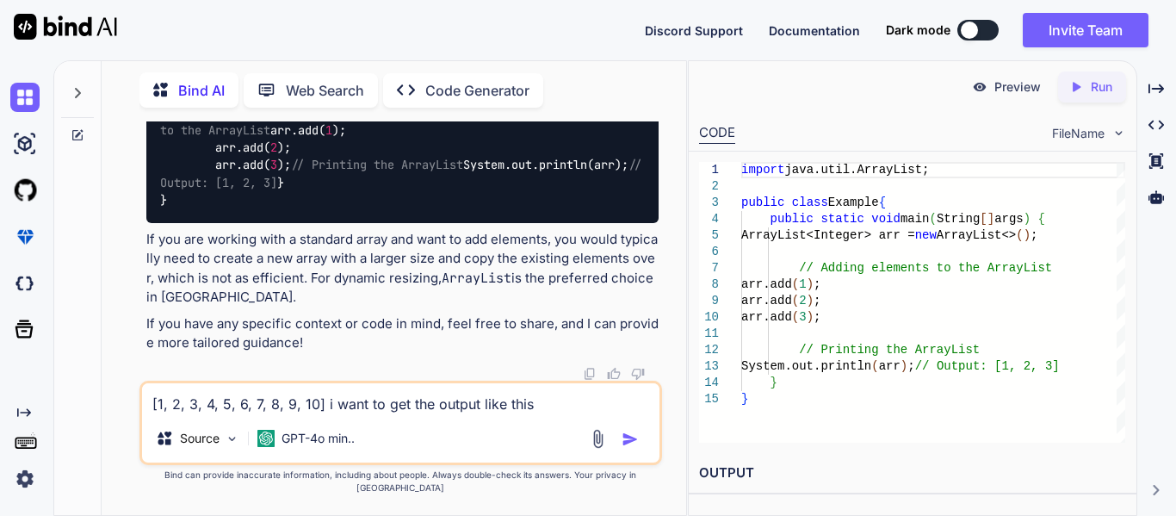
paste textarea "class Solution { public void printNos(int n) { if(n<=1){ System.out.println(n);…"
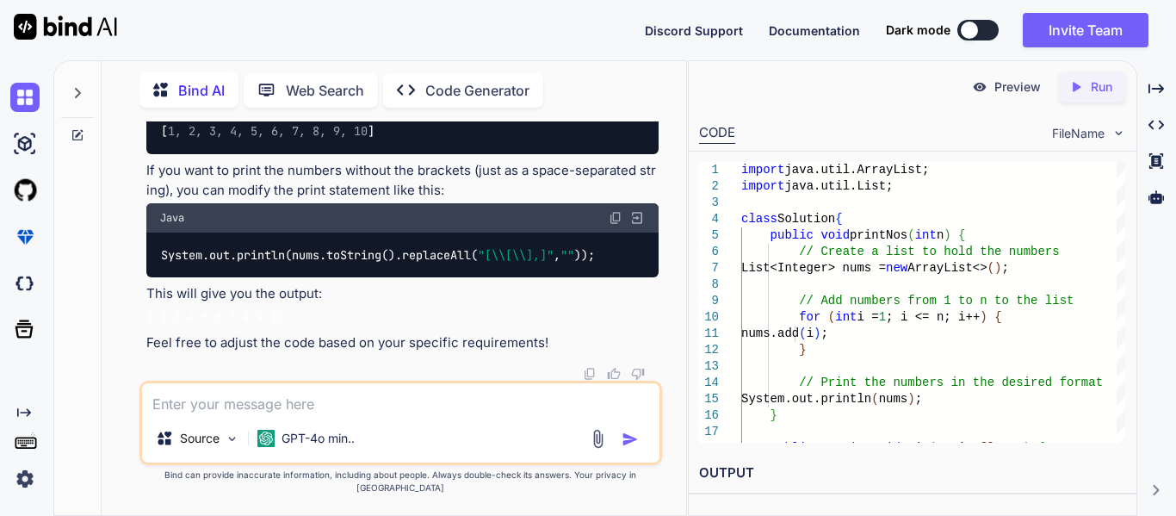
scroll to position [6701, 0]
paste textarea "1 2 3 4 5 6 7 8 9 10"
paste textarea "[1, 2, 3, 4, 5, 6, 7, 8, 9, 10]"
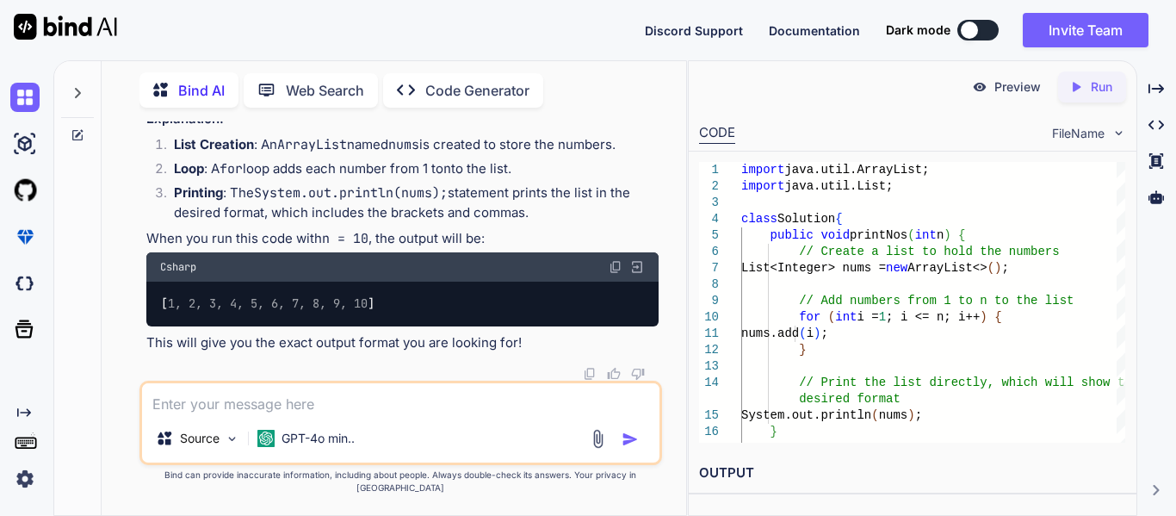
scroll to position [7631, 0]
click at [229, 405] on textarea at bounding box center [400, 398] width 517 height 31
paste textarea "class Solution { public void printNos(int n) { // Code here if(n<1){ return; } …"
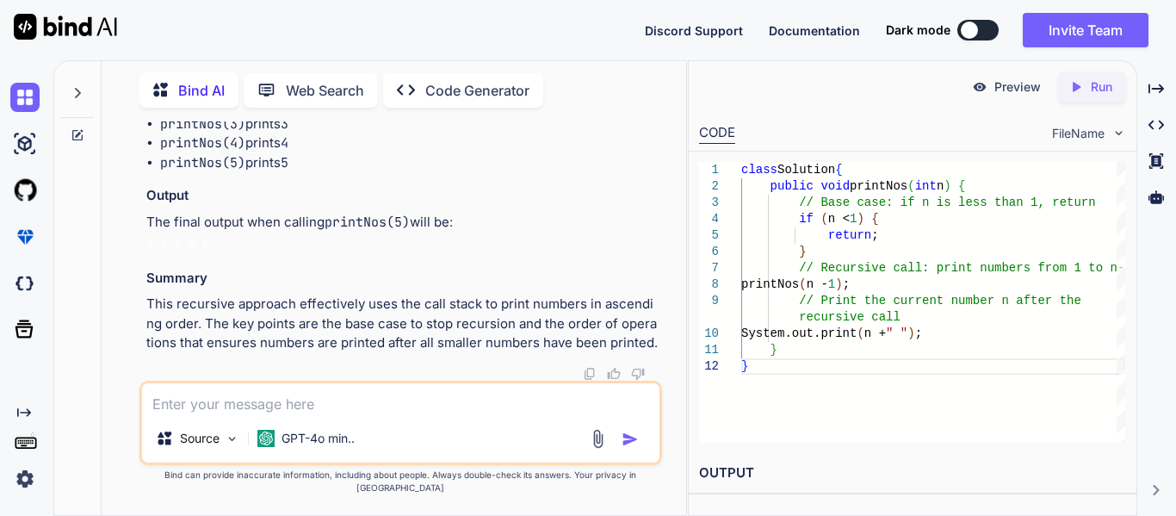
scroll to position [8085, 0]
click at [313, 414] on textarea at bounding box center [400, 398] width 517 height 31
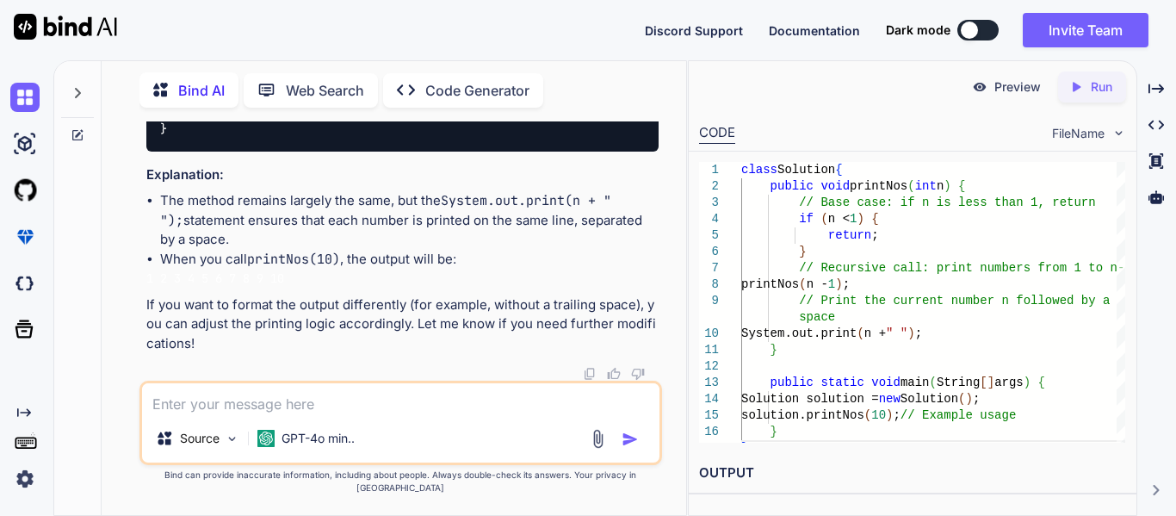
scroll to position [9847, 0]
click at [260, 427] on div "Source GPT-4o min.." at bounding box center [400, 422] width 522 height 84
click at [253, 413] on textarea at bounding box center [400, 398] width 517 height 31
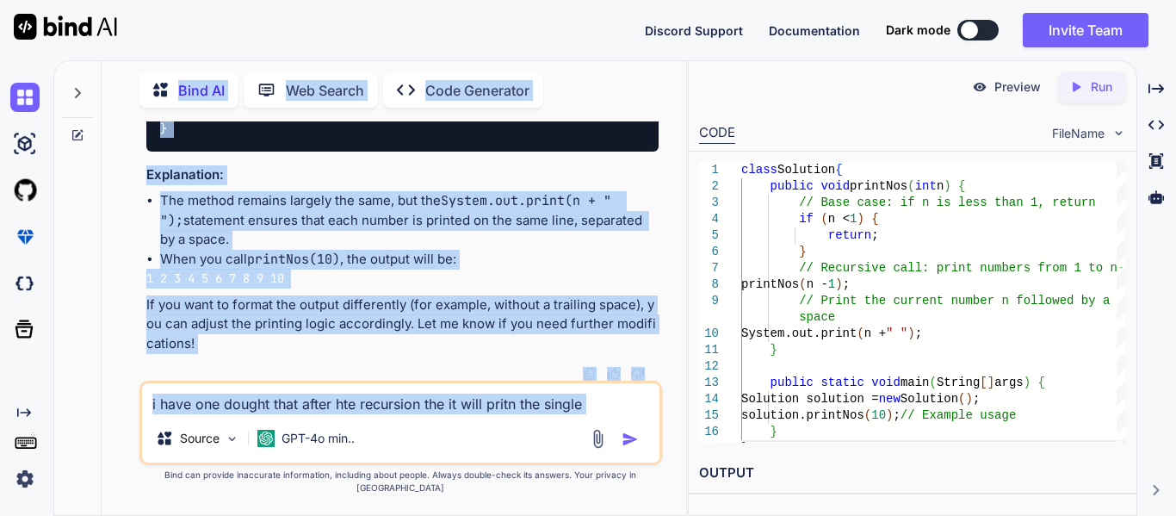
drag, startPoint x: 602, startPoint y: 429, endPoint x: 71, endPoint y: 420, distance: 531.9
click at [71, 420] on div "Bind AI Web Search Created with Pixso. Code Generator You Press Ctrl + Shift + …" at bounding box center [370, 287] width 632 height 456
click at [234, 409] on textarea "i have one dought that after hte recursion the it will pritn the single" at bounding box center [400, 398] width 517 height 31
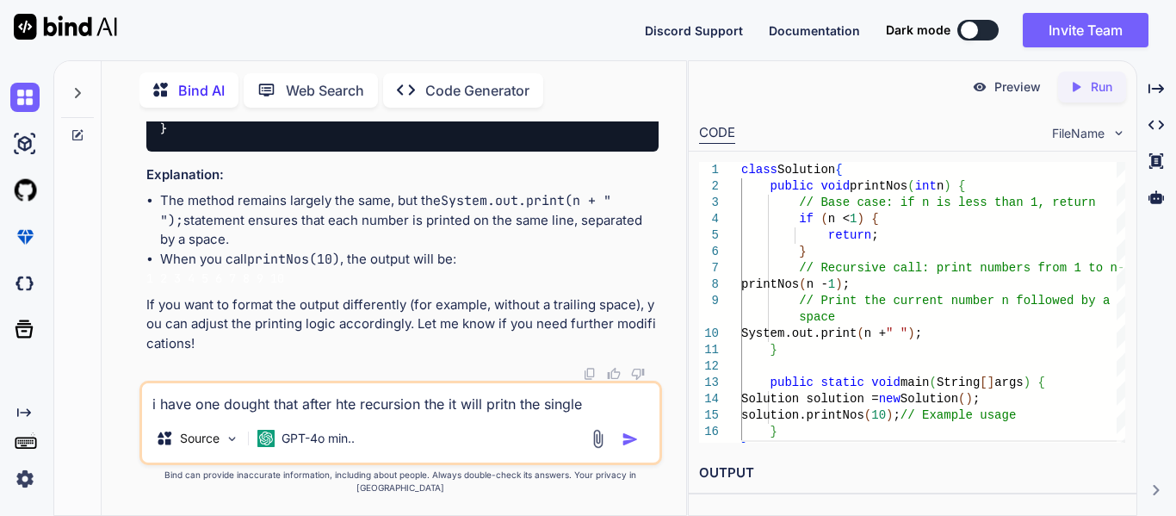
click at [234, 409] on textarea "i have one dought that after hte recursion the it will pritn the single" at bounding box center [400, 398] width 517 height 31
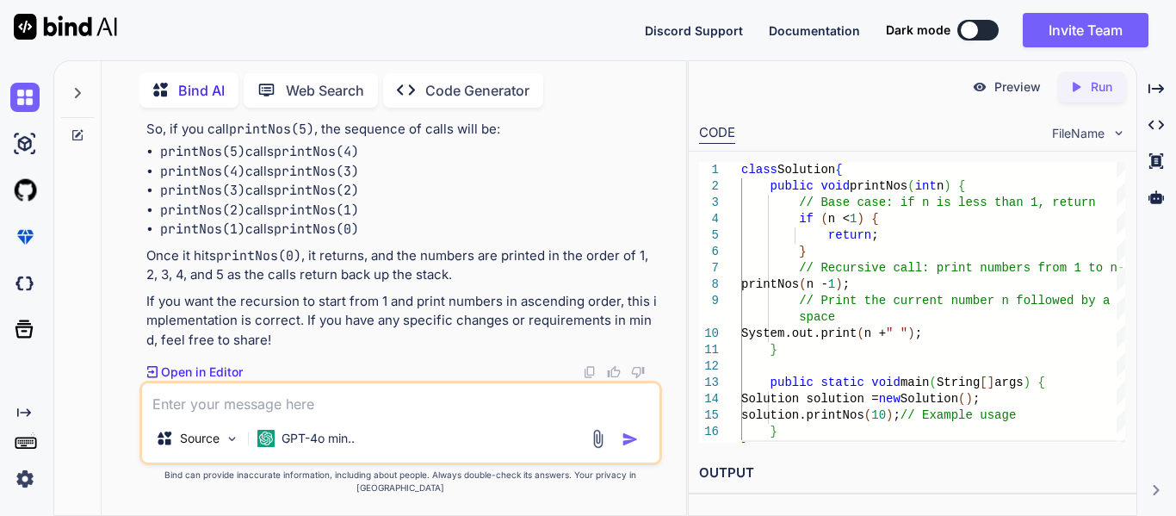
scroll to position [10533, 0]
click at [247, 413] on textarea at bounding box center [400, 398] width 517 height 31
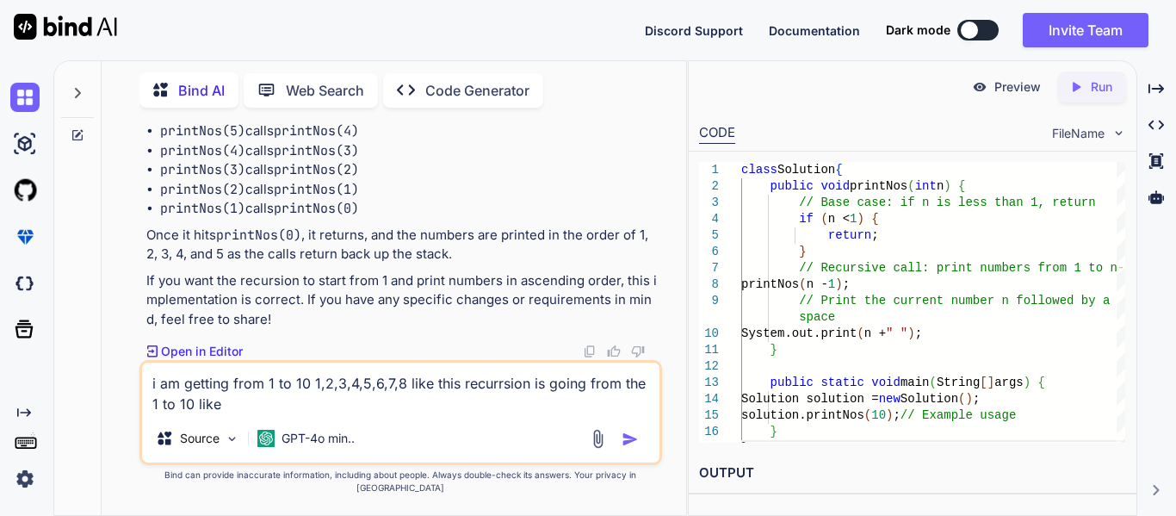
click at [624, 462] on div "Source GPT-4o min.." at bounding box center [400, 441] width 517 height 41
click at [630, 447] on img "button" at bounding box center [629, 438] width 17 height 17
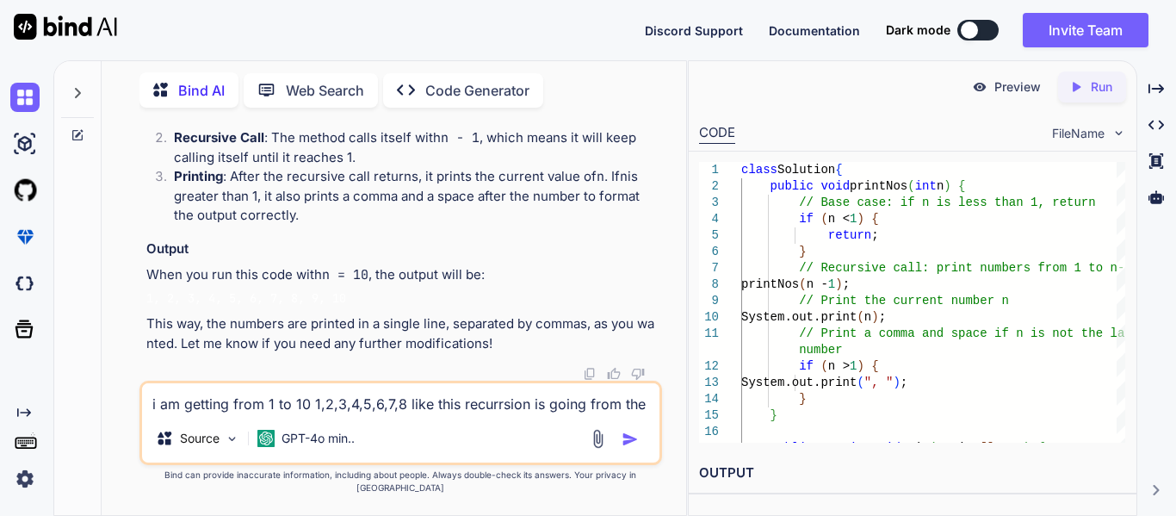
scroll to position [11072, 0]
drag, startPoint x: 541, startPoint y: 239, endPoint x: 442, endPoint y: 242, distance: 99.0
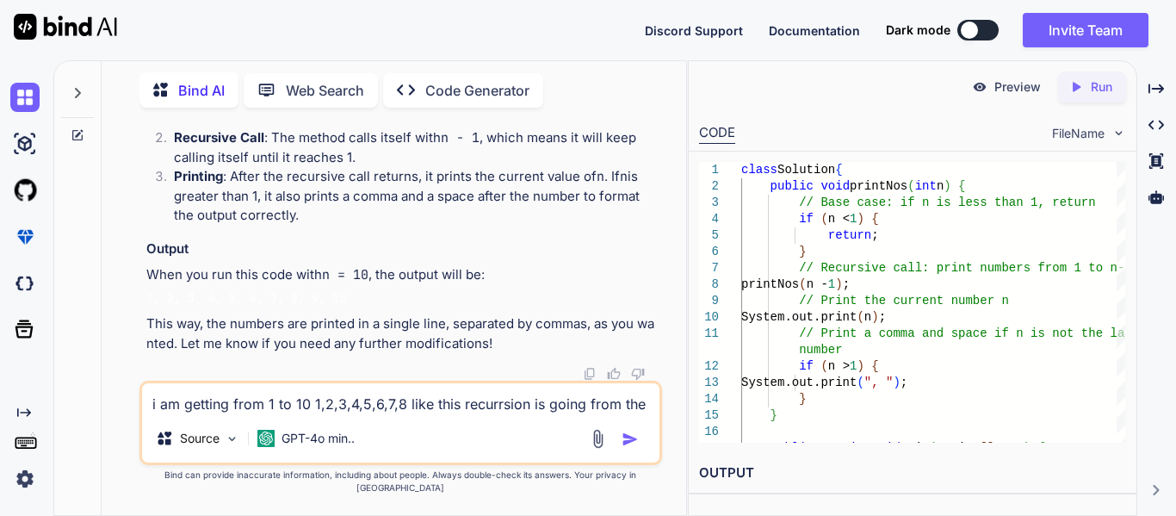
click at [316, 400] on textarea "i am getting from 1 to 10 1,2,3,4,5,6,7,8 like this recurrsion is going from th…" at bounding box center [400, 398] width 517 height 31
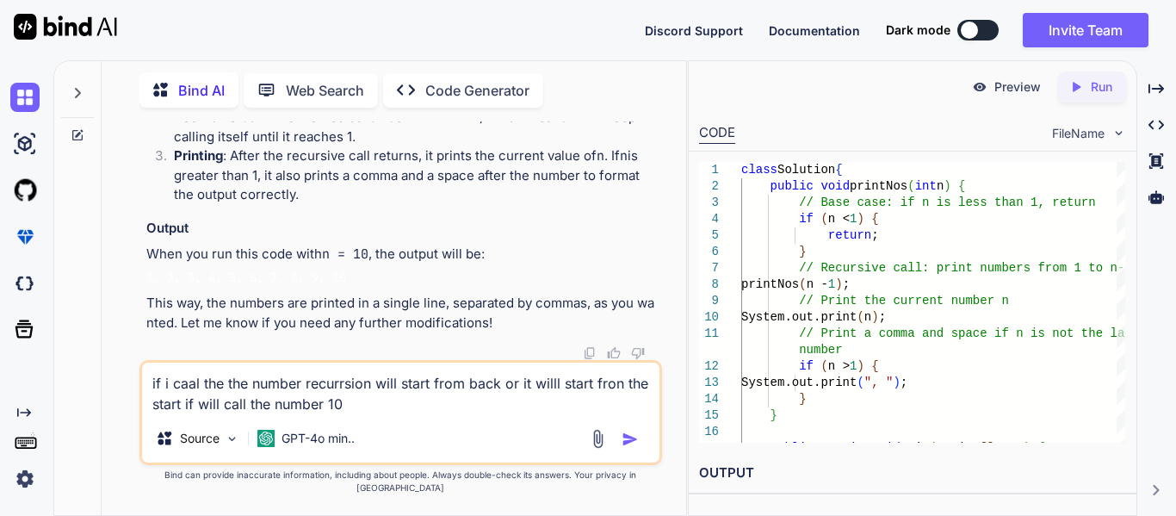
click at [193, 400] on textarea "if i caal the the number recurrsion will start from back or it willl start fron…" at bounding box center [400, 388] width 517 height 52
click at [360, 414] on textarea "if i call the the number recurrsion will start from back or it willl start fron…" at bounding box center [400, 388] width 517 height 52
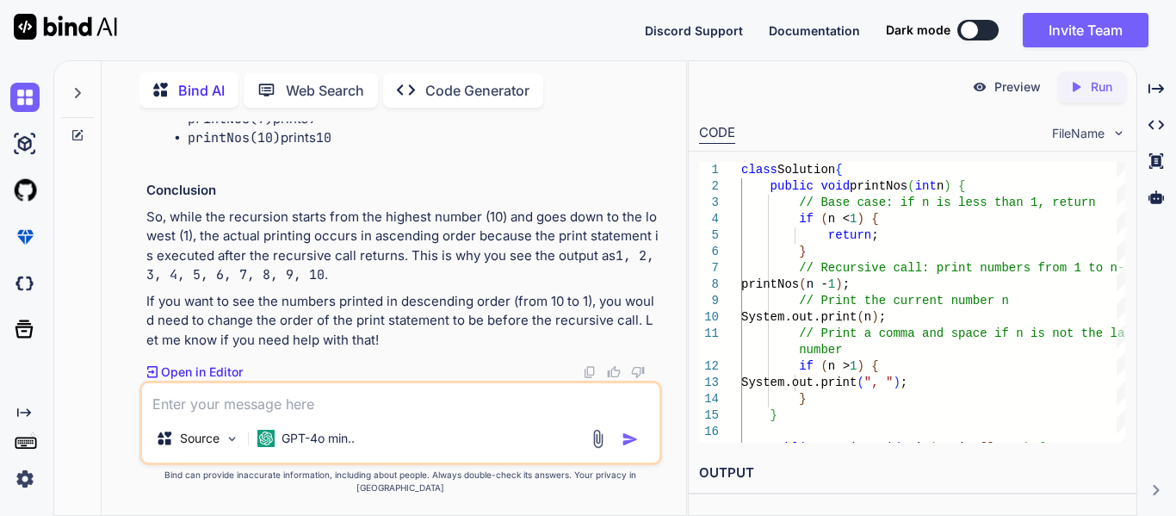
scroll to position [12628, 0]
click at [540, 238] on p "So, while the recursion starts from the highest number (10) and goes down to th…" at bounding box center [402, 245] width 512 height 77
click at [588, 238] on p "So, while the recursion starts from the highest number (10) and goes down to th…" at bounding box center [402, 245] width 512 height 77
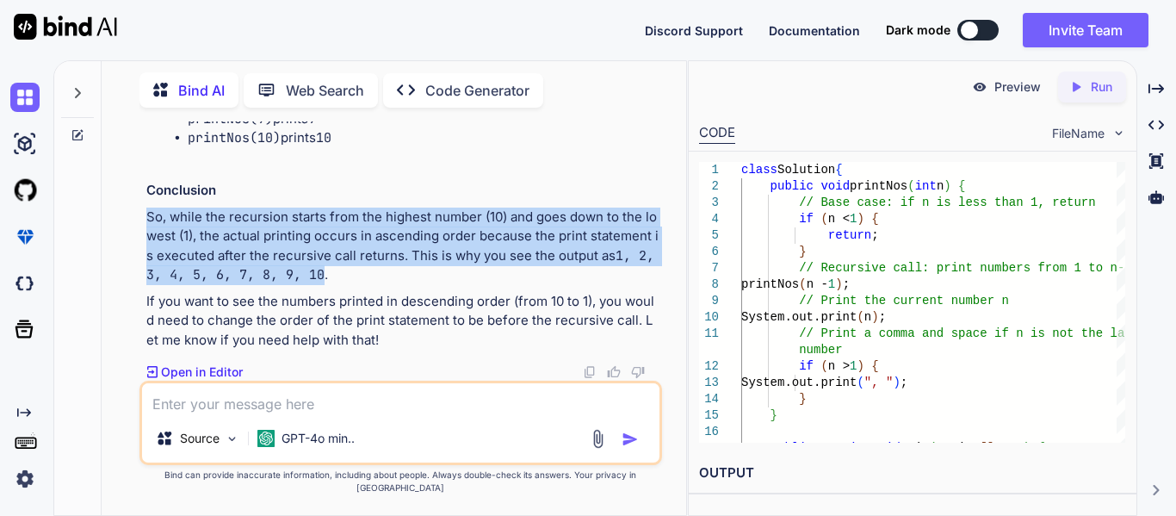
drag, startPoint x: 325, startPoint y: 288, endPoint x: 138, endPoint y: 231, distance: 196.3
click at [138, 231] on div "You Press Ctrl + Shift + W (Windows/Linux) or Command + Shift + W (Mac). This w…" at bounding box center [400, 317] width 571 height 393
click at [145, 230] on div "You Press Ctrl + Shift + W (Windows/Linux) or Command + Shift + W (Mac). This w…" at bounding box center [402, 250] width 519 height 259
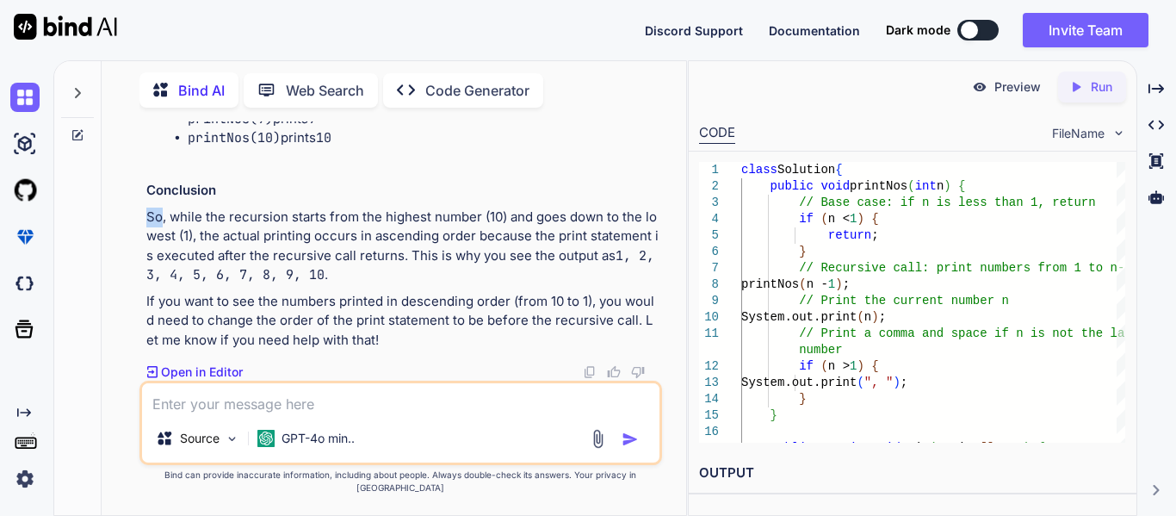
click at [145, 230] on div "You Press Ctrl + Shift + W (Windows/Linux) or Command + Shift + W (Mac). This w…" at bounding box center [402, 250] width 519 height 259
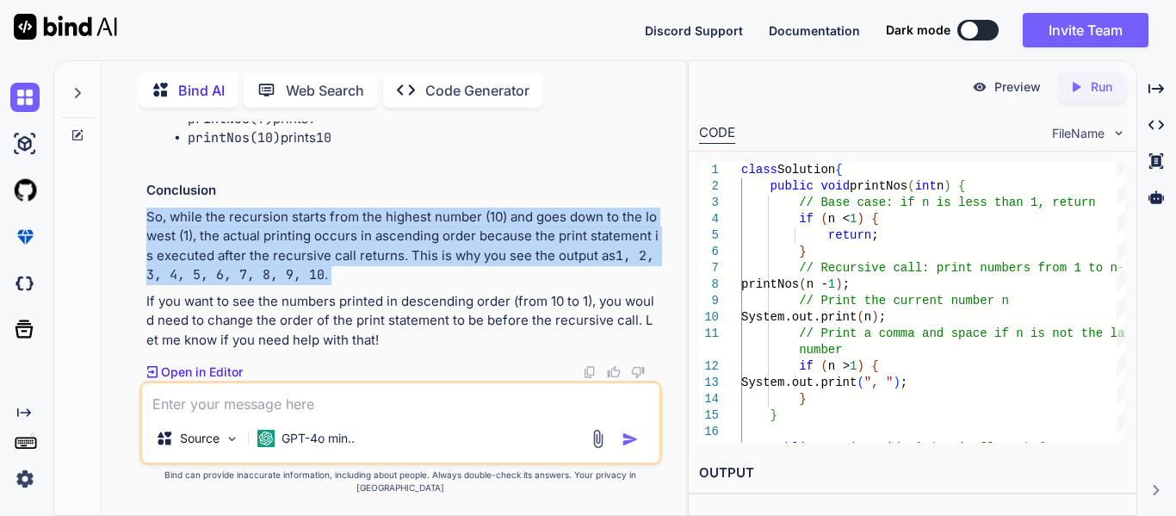
click at [145, 230] on div "You Press Ctrl + Shift + W (Windows/Linux) or Command + Shift + W (Mac). This w…" at bounding box center [402, 250] width 519 height 259
drag, startPoint x: 152, startPoint y: 230, endPoint x: 333, endPoint y: 276, distance: 186.6
click at [333, 276] on p "So, while the recursion starts from the highest number (10) and goes down to th…" at bounding box center [402, 245] width 512 height 77
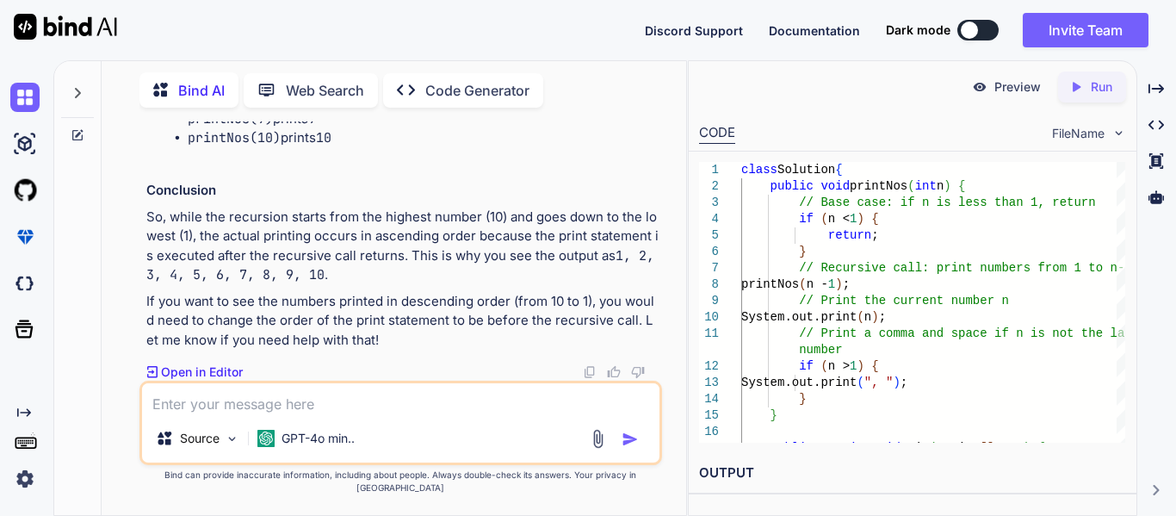
click at [338, 285] on p "So, while the recursion starts from the highest number (10) and goes down to th…" at bounding box center [402, 245] width 512 height 77
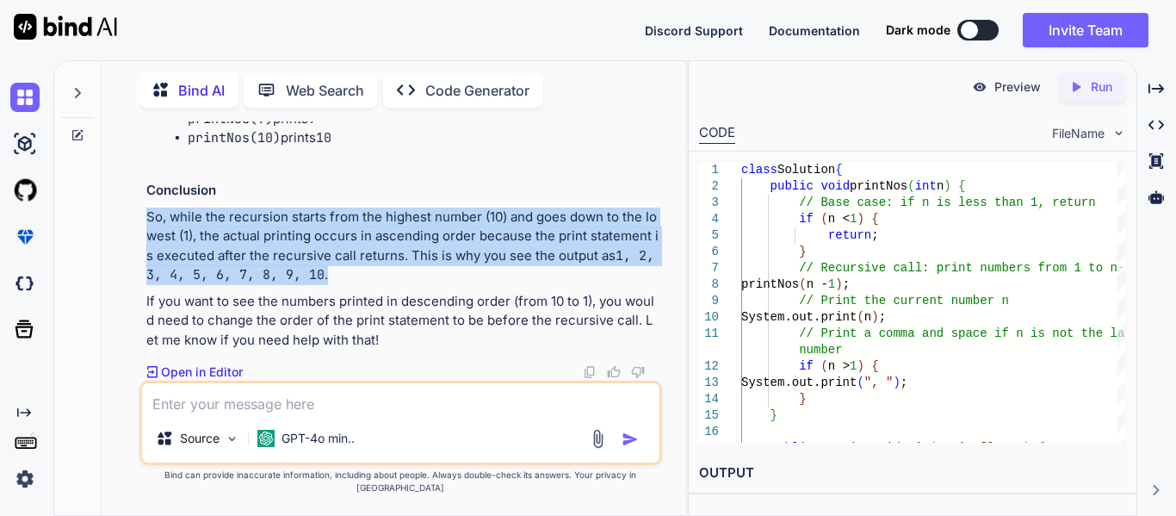
drag, startPoint x: 338, startPoint y: 286, endPoint x: 127, endPoint y: 219, distance: 221.0
click at [127, 219] on div "You Press Ctrl + Shift + W (Windows/Linux) or Command + Shift + W (Mac). This w…" at bounding box center [400, 317] width 571 height 393
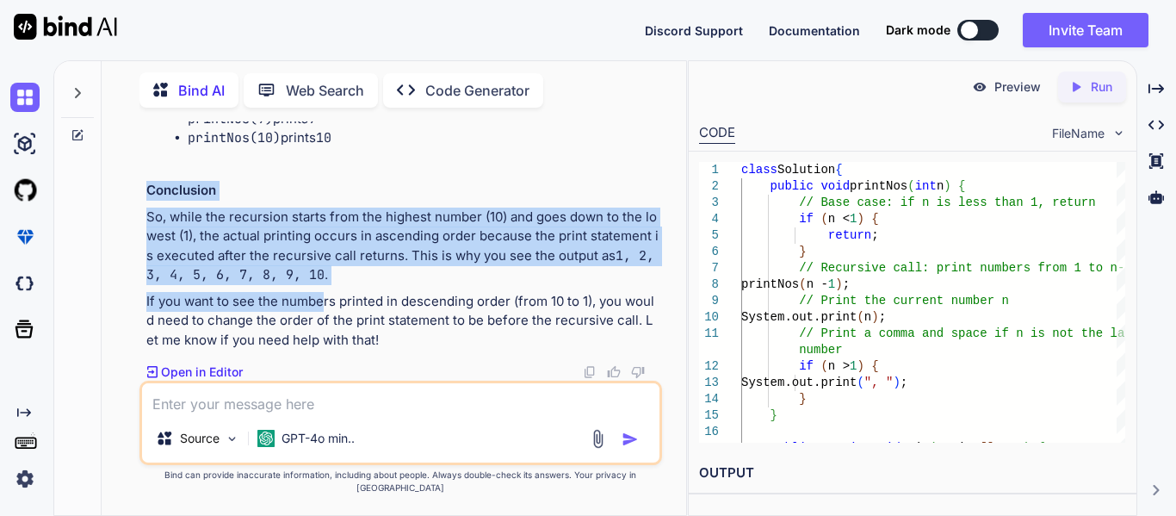
drag, startPoint x: 139, startPoint y: 197, endPoint x: 324, endPoint y: 296, distance: 209.1
click at [324, 296] on div "You Press Ctrl + Shift + W (Windows/Linux) or Command + Shift + W (Mac). This w…" at bounding box center [400, 317] width 522 height 393
click at [324, 284] on code "1, 2, 3, 4, 5, 6, 7, 8, 9, 10" at bounding box center [404, 265] width 516 height 37
drag, startPoint x: 324, startPoint y: 296, endPoint x: 127, endPoint y: 198, distance: 219.4
click at [127, 198] on div "You Press Ctrl + Shift + W (Windows/Linux) or Command + Shift + W (Mac). This w…" at bounding box center [400, 317] width 571 height 393
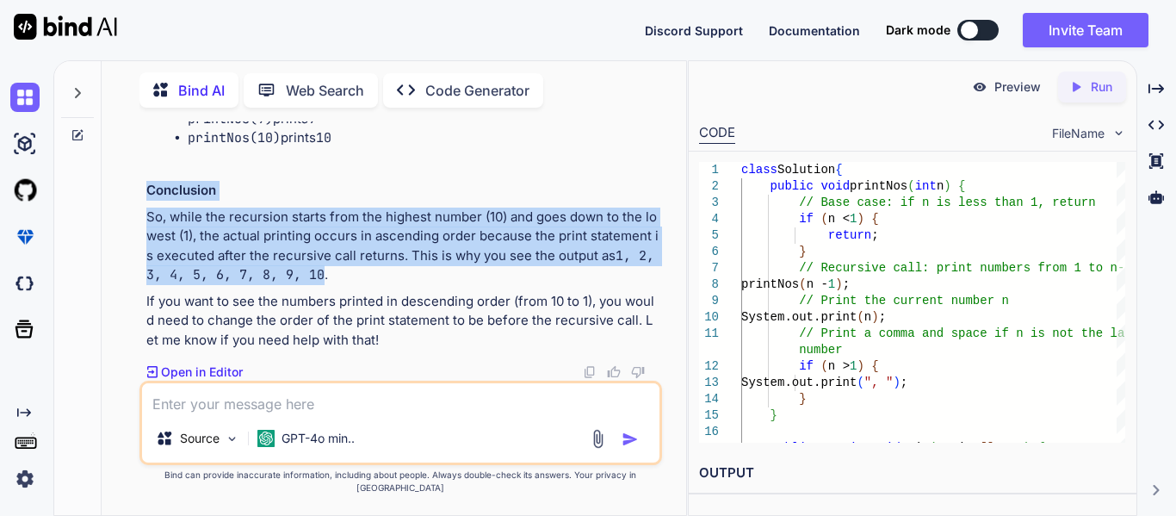
click at [127, 198] on div "You Press Ctrl + Shift + W (Windows/Linux) or Command + Shift + W (Mac). This w…" at bounding box center [400, 317] width 571 height 393
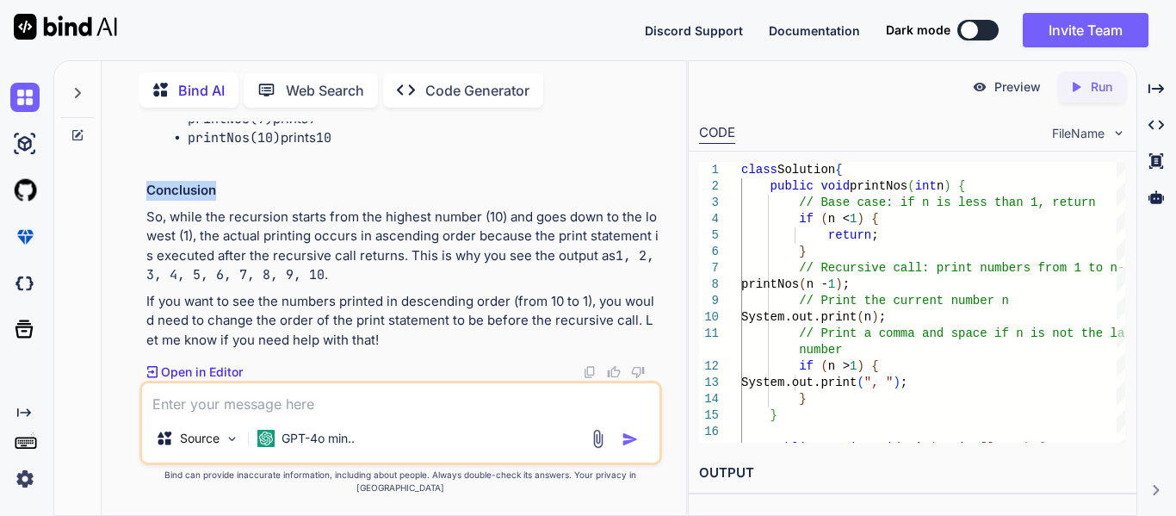
click at [127, 198] on div "You Press Ctrl + Shift + W (Windows/Linux) or Command + Shift + W (Mac). This w…" at bounding box center [400, 317] width 571 height 393
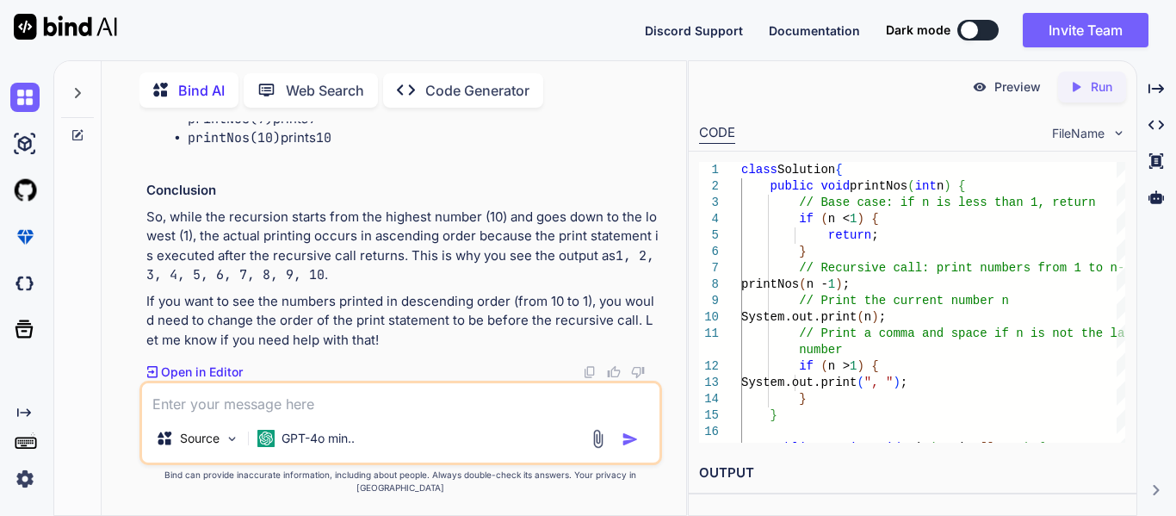
click at [116, 213] on div "You Press Ctrl + Shift + W (Windows/Linux) or Command + Shift + W (Mac). This w…" at bounding box center [400, 317] width 571 height 393
click at [185, 201] on h3 "Conclusion" at bounding box center [402, 191] width 512 height 20
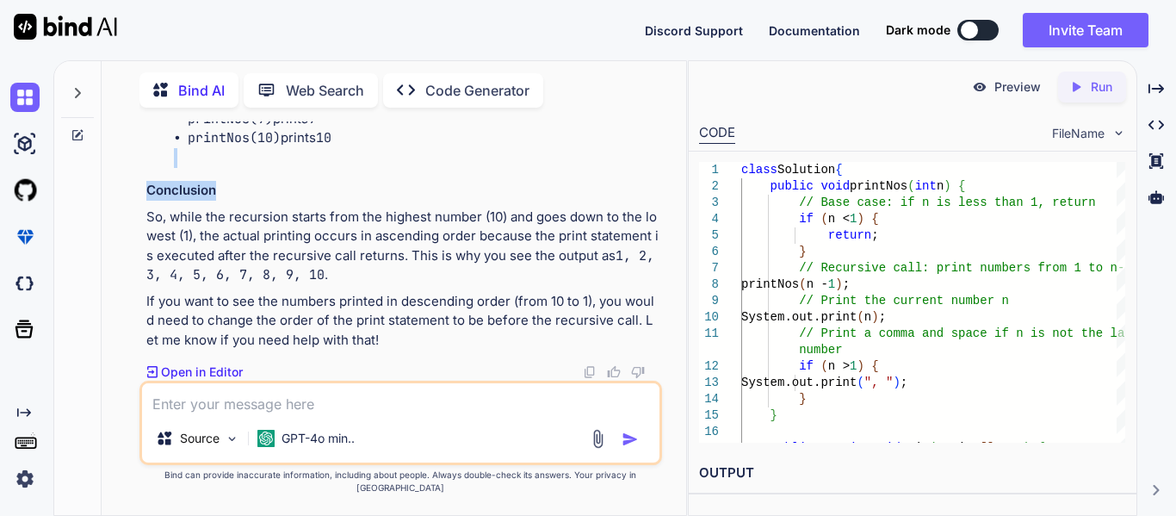
drag, startPoint x: 270, startPoint y: 180, endPoint x: 324, endPoint y: 205, distance: 58.9
click at [324, 201] on h3 "Conclusion" at bounding box center [402, 191] width 512 height 20
click at [273, 429] on div "Source GPT-4o min.." at bounding box center [400, 422] width 522 height 84
click at [280, 414] on textarea at bounding box center [400, 398] width 517 height 31
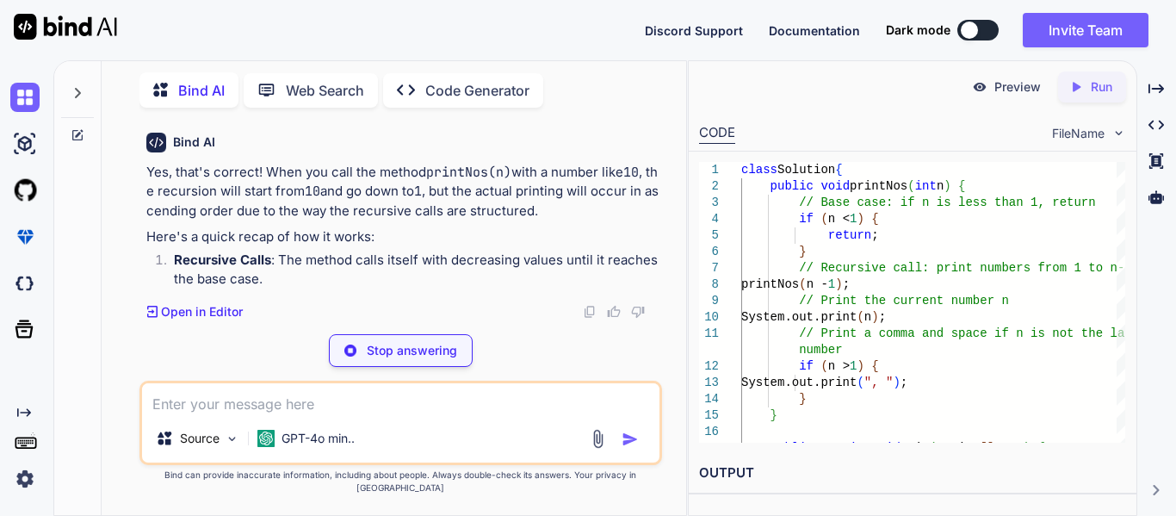
scroll to position [12951, 0]
